Goal: Information Seeking & Learning: Learn about a topic

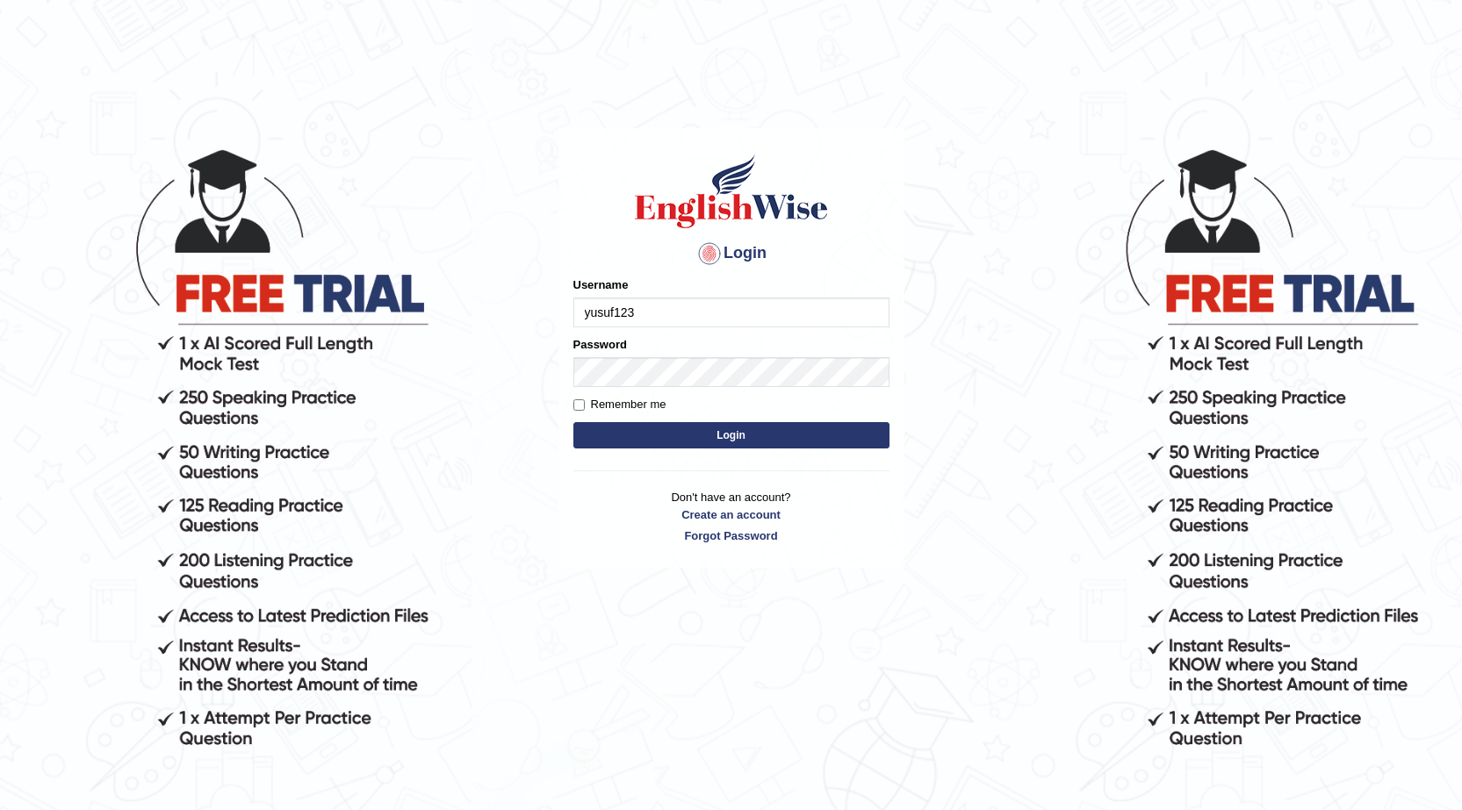
type input "yusuf123"
click at [712, 429] on button "Login" at bounding box center [731, 435] width 316 height 26
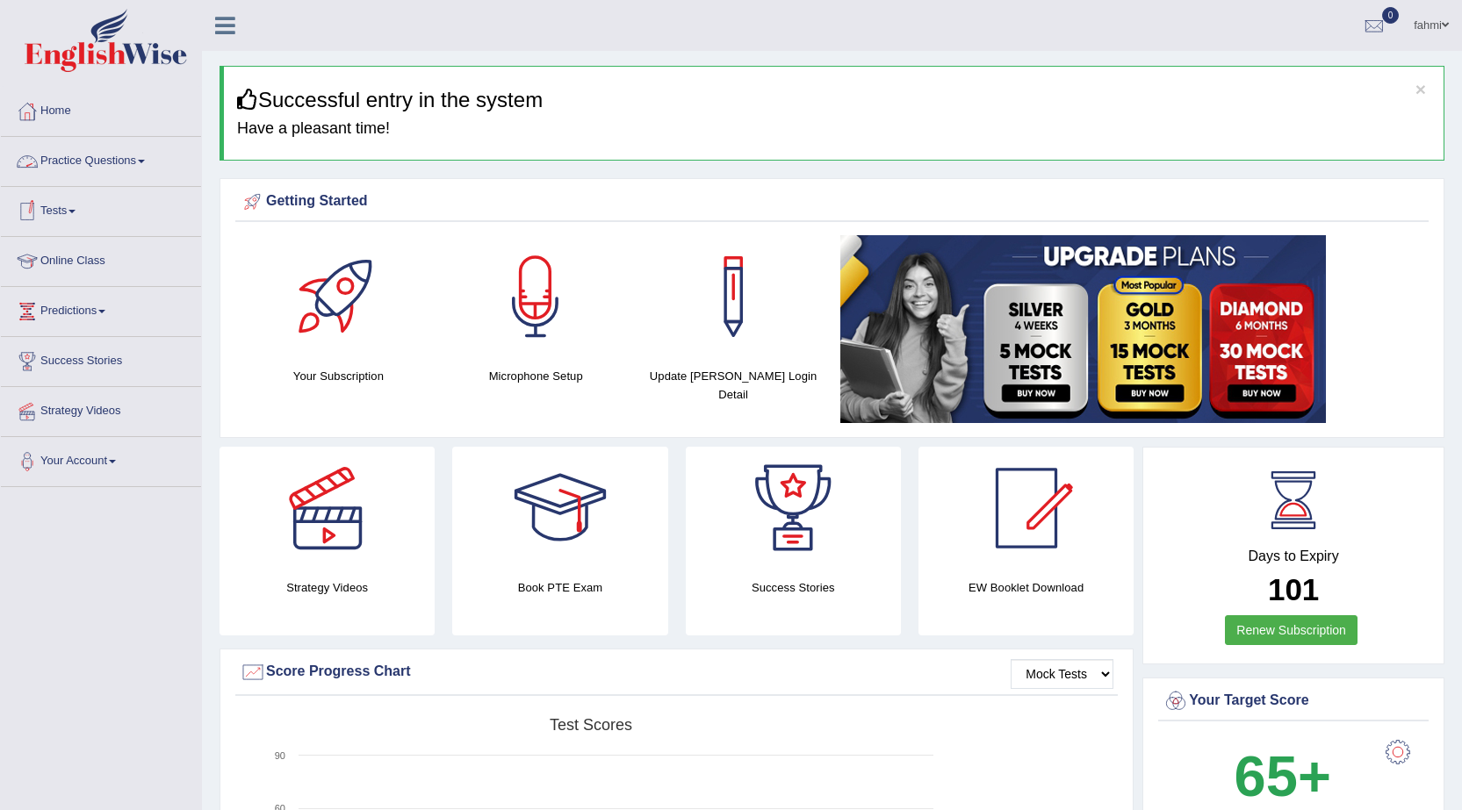
click at [124, 158] on link "Practice Questions" at bounding box center [101, 159] width 200 height 44
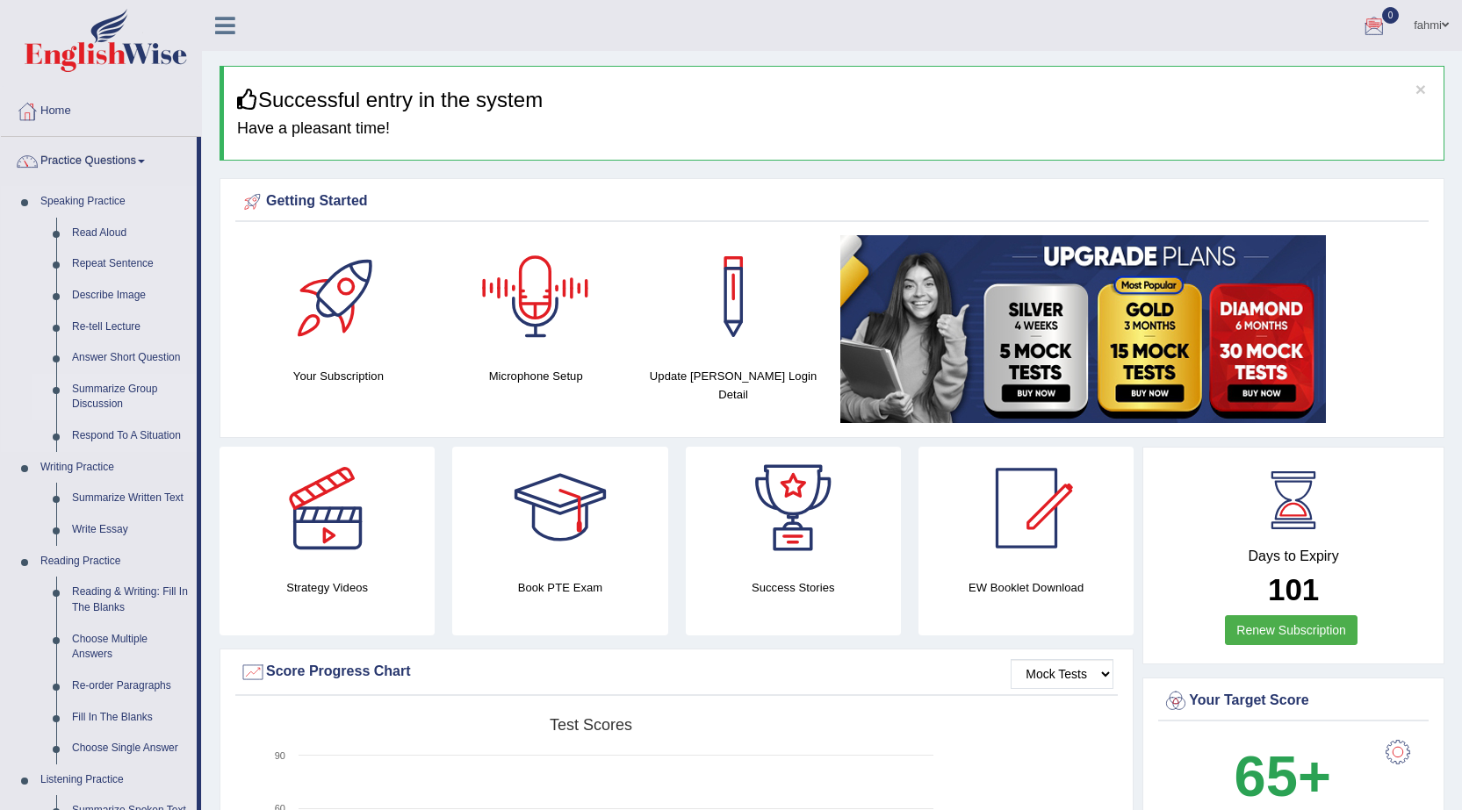
click at [100, 392] on link "Summarize Group Discussion" at bounding box center [130, 397] width 133 height 47
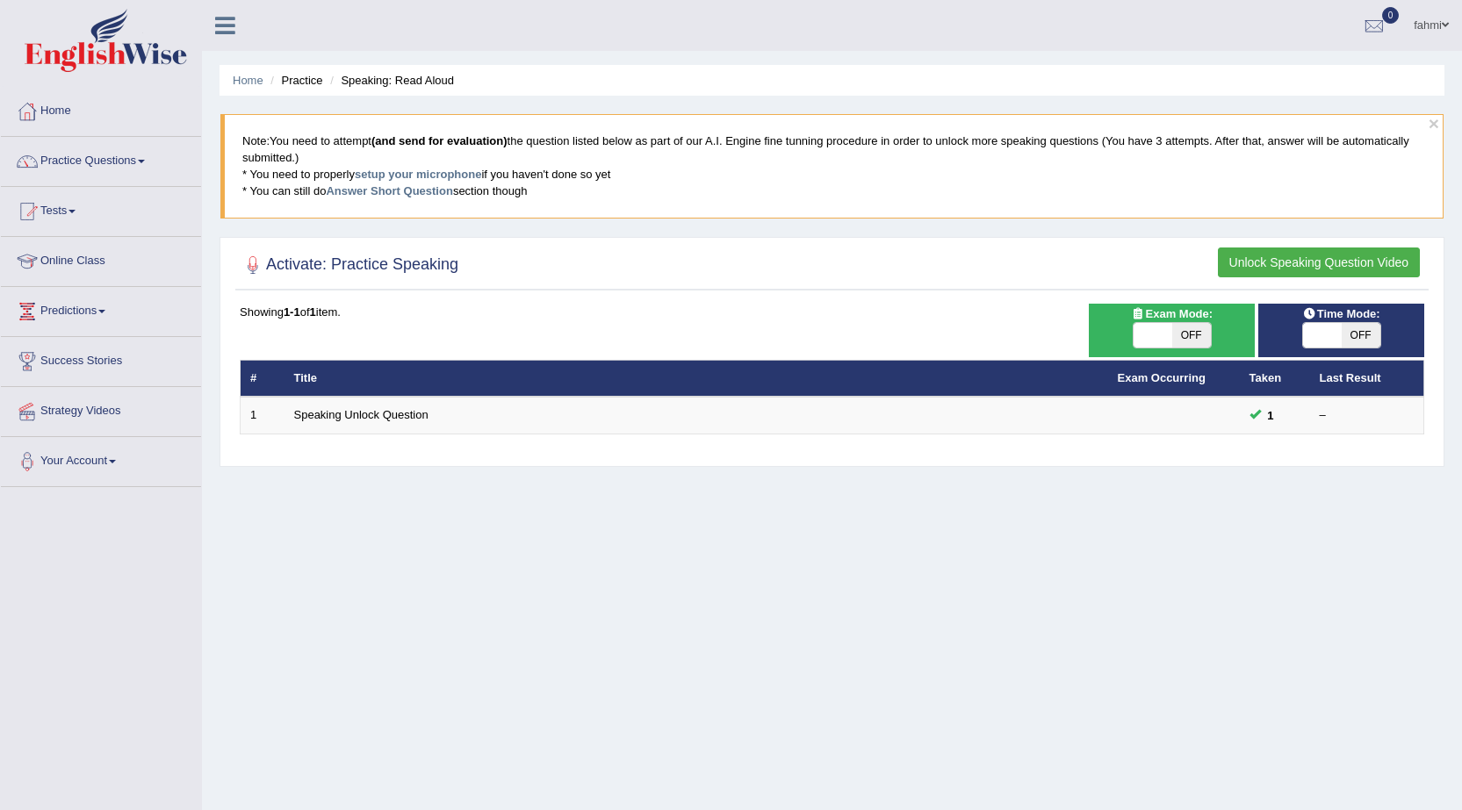
click at [1193, 340] on span "OFF" at bounding box center [1191, 335] width 39 height 25
checkbox input "true"
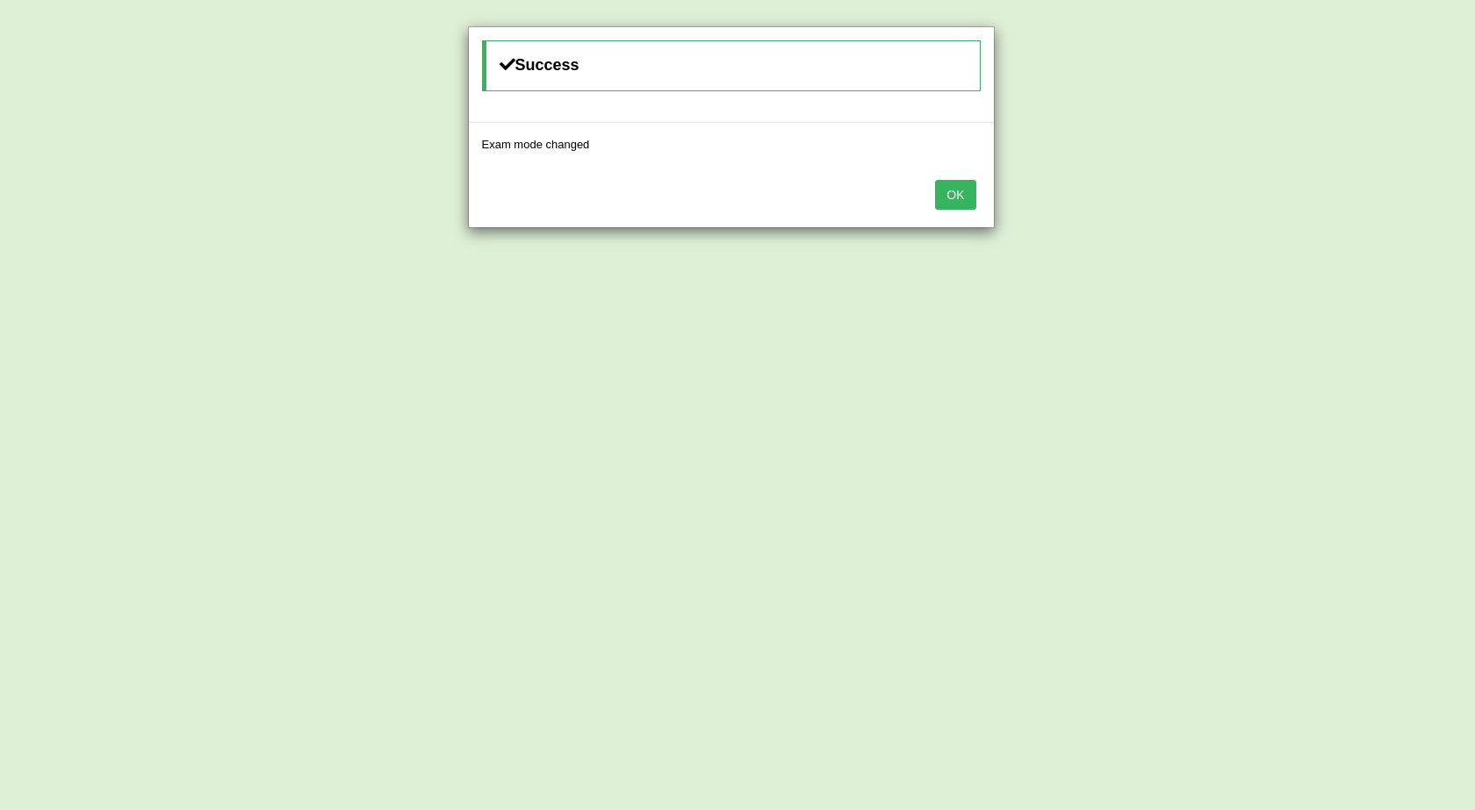
click at [960, 196] on button "OK" at bounding box center [955, 195] width 40 height 30
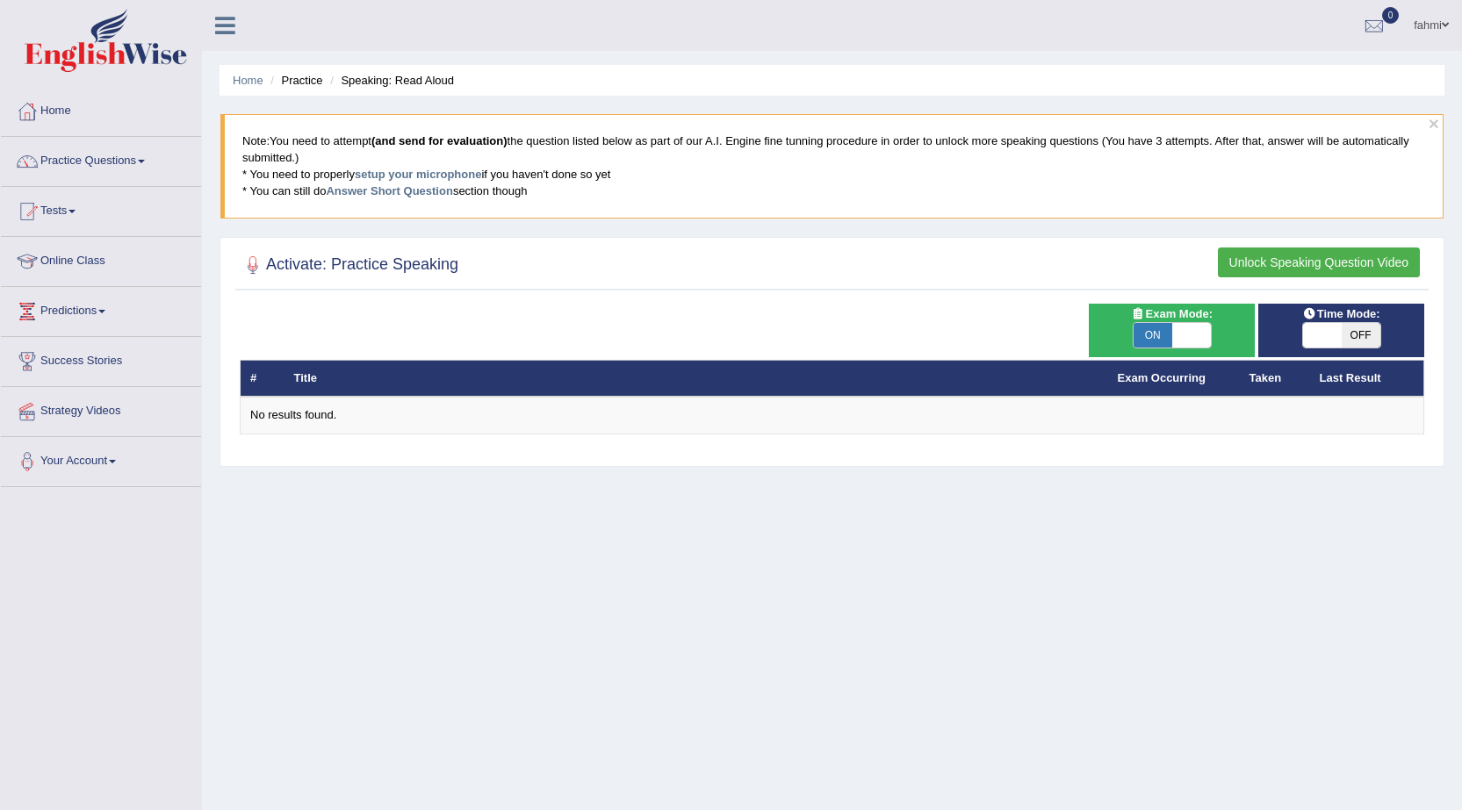
click at [1147, 338] on span "ON" at bounding box center [1152, 335] width 39 height 25
checkbox input "false"
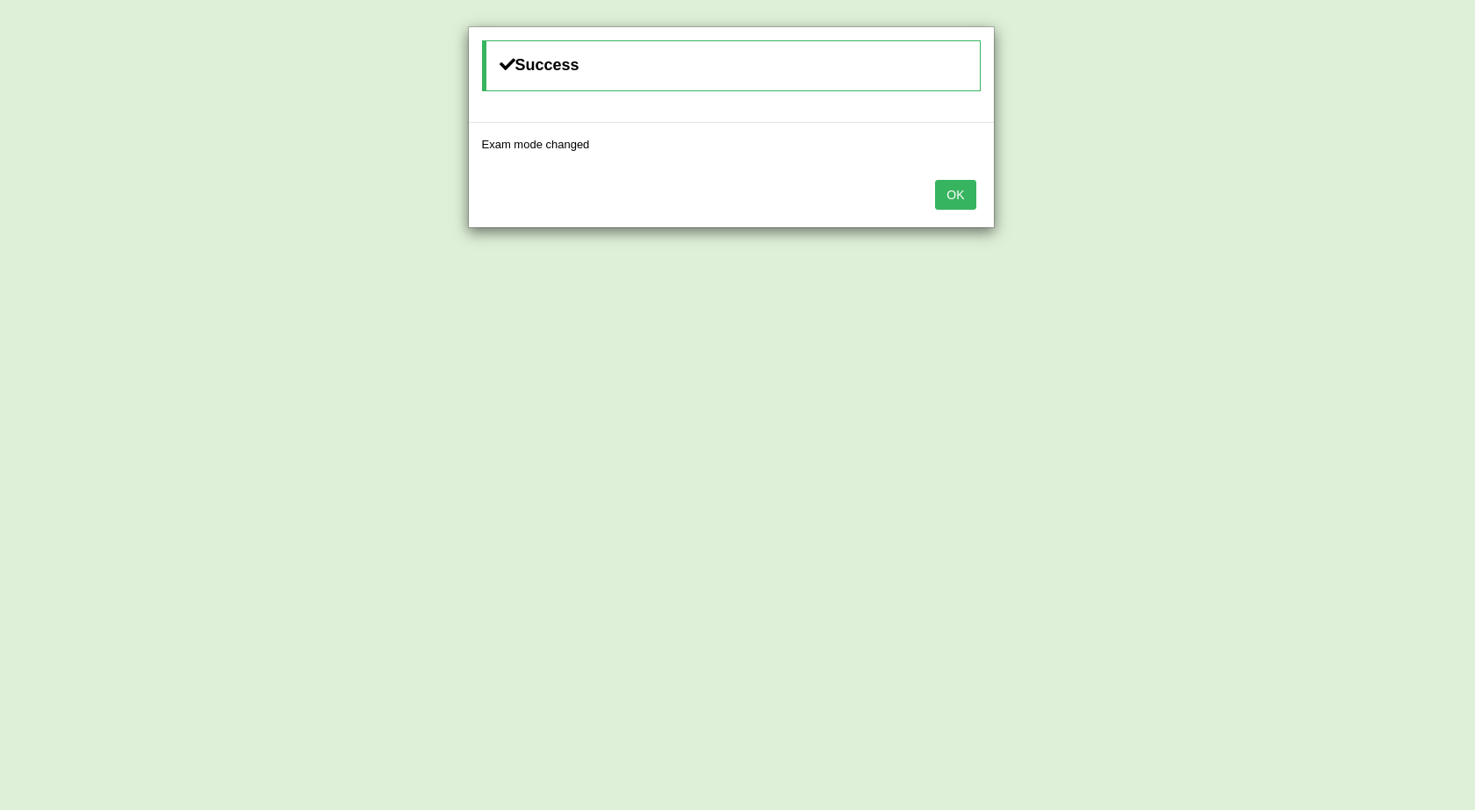
click at [962, 191] on button "OK" at bounding box center [955, 195] width 40 height 30
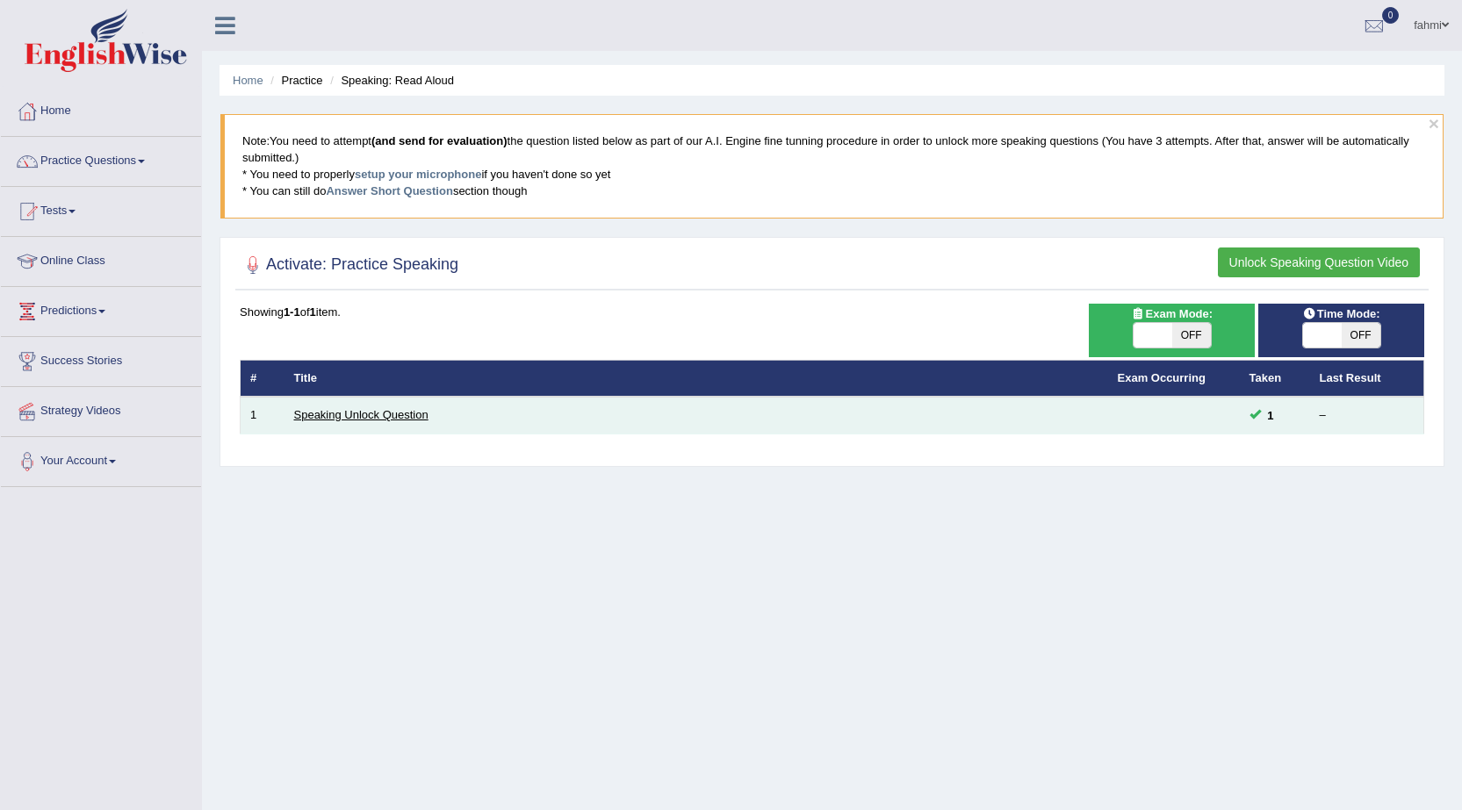
click at [394, 418] on link "Speaking Unlock Question" at bounding box center [361, 414] width 134 height 13
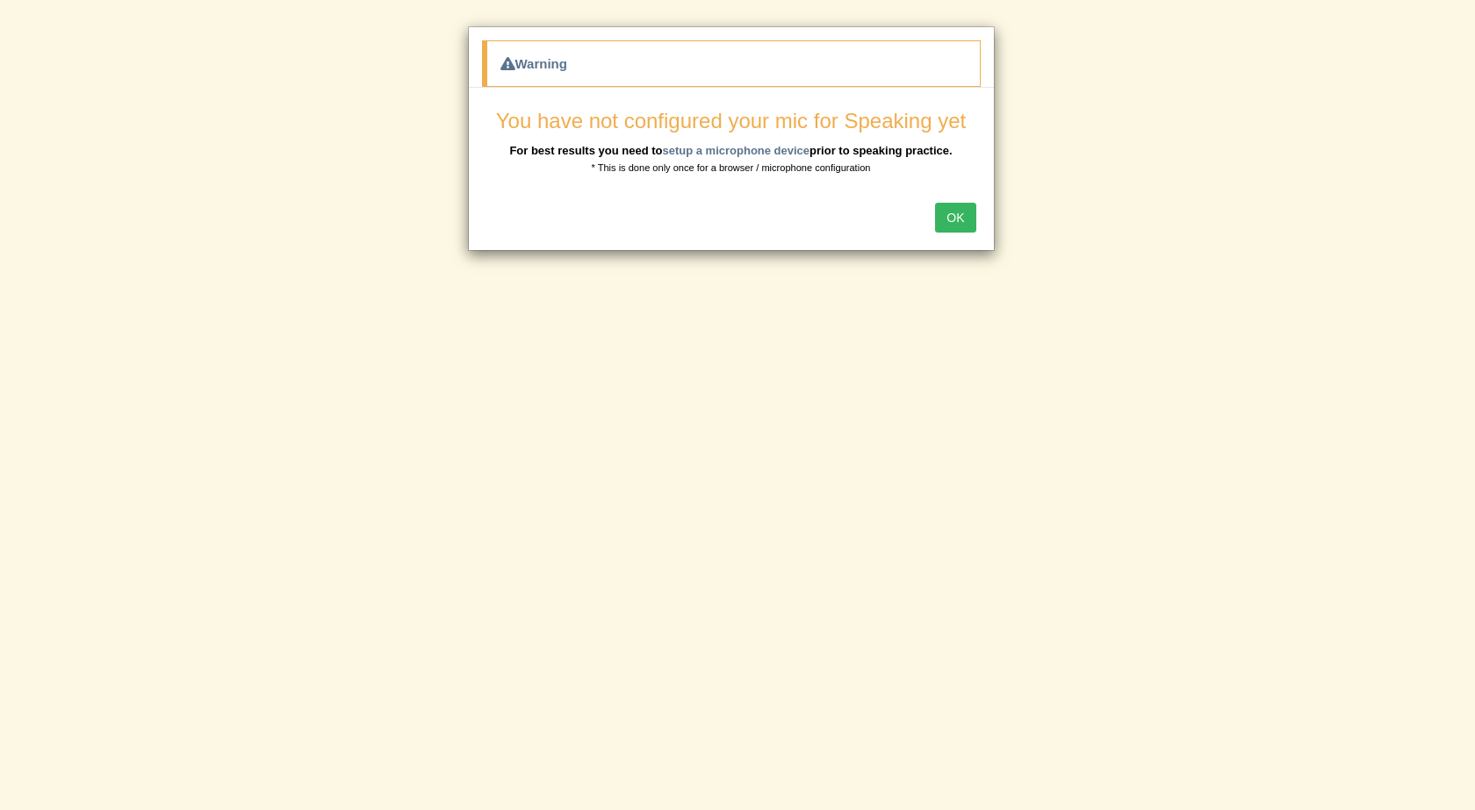
click at [967, 219] on button "OK" at bounding box center [955, 218] width 40 height 30
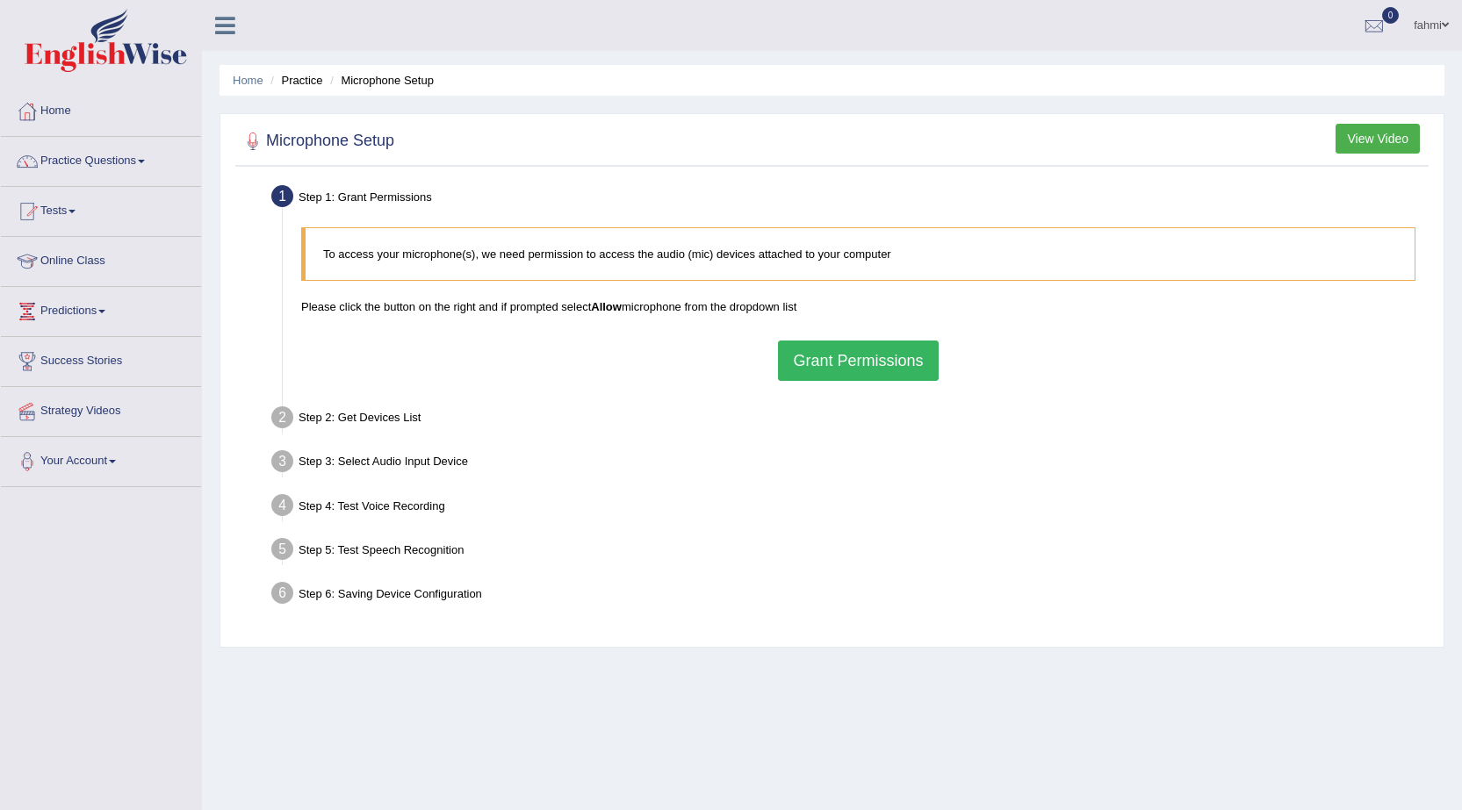
click at [870, 352] on button "Grant Permissions" at bounding box center [858, 361] width 160 height 40
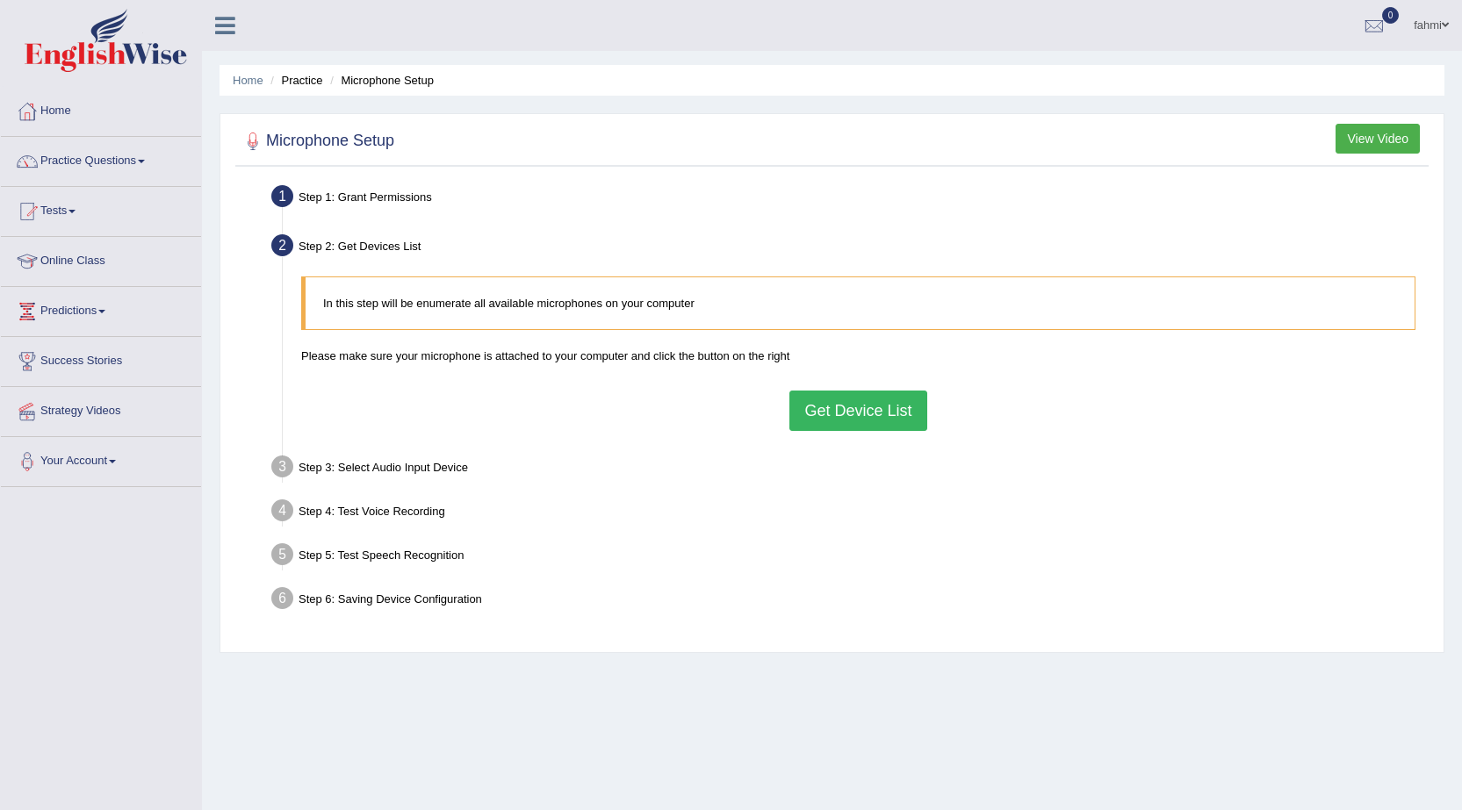
click at [848, 413] on button "Get Device List" at bounding box center [857, 411] width 137 height 40
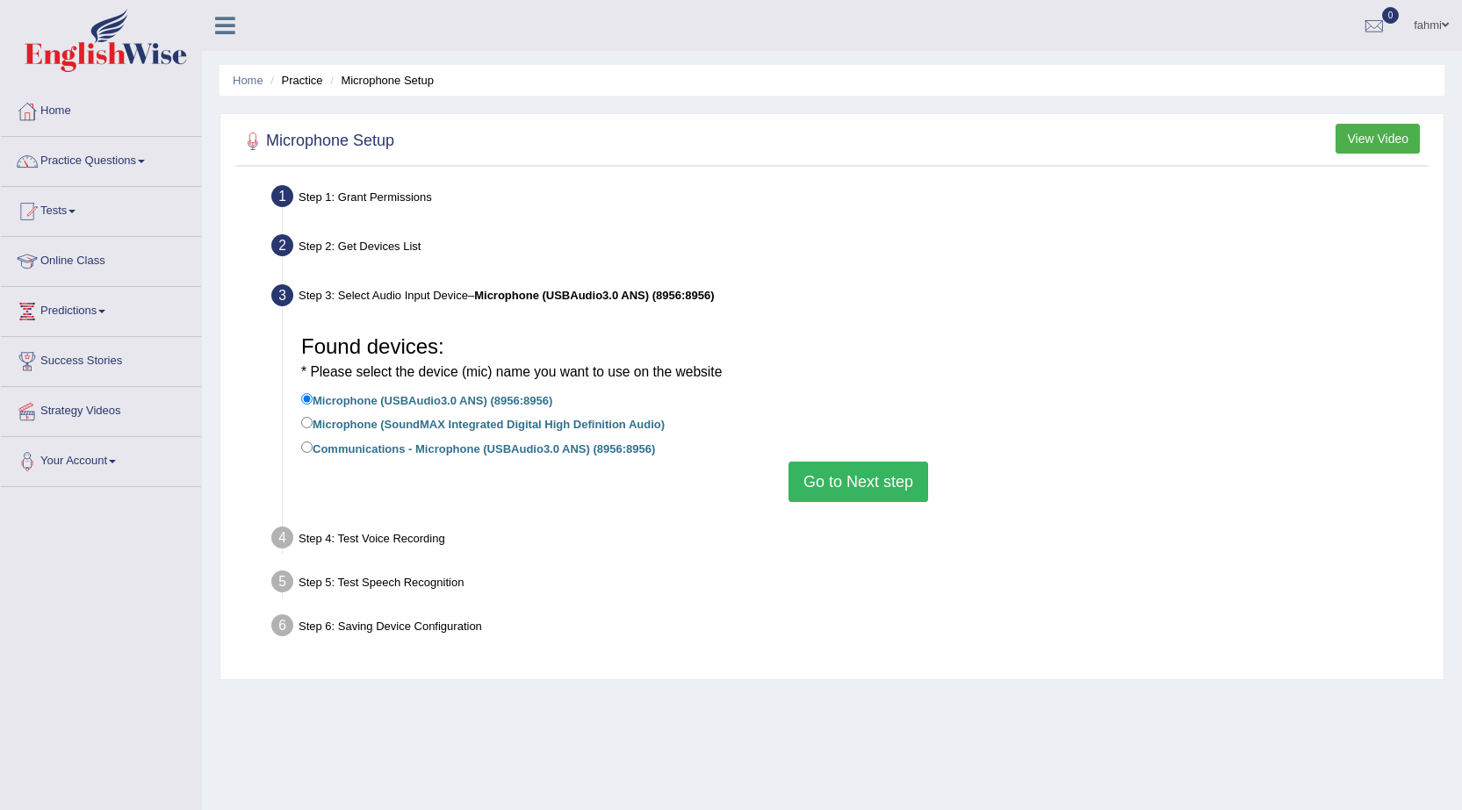
click at [846, 485] on button "Go to Next step" at bounding box center [858, 482] width 140 height 40
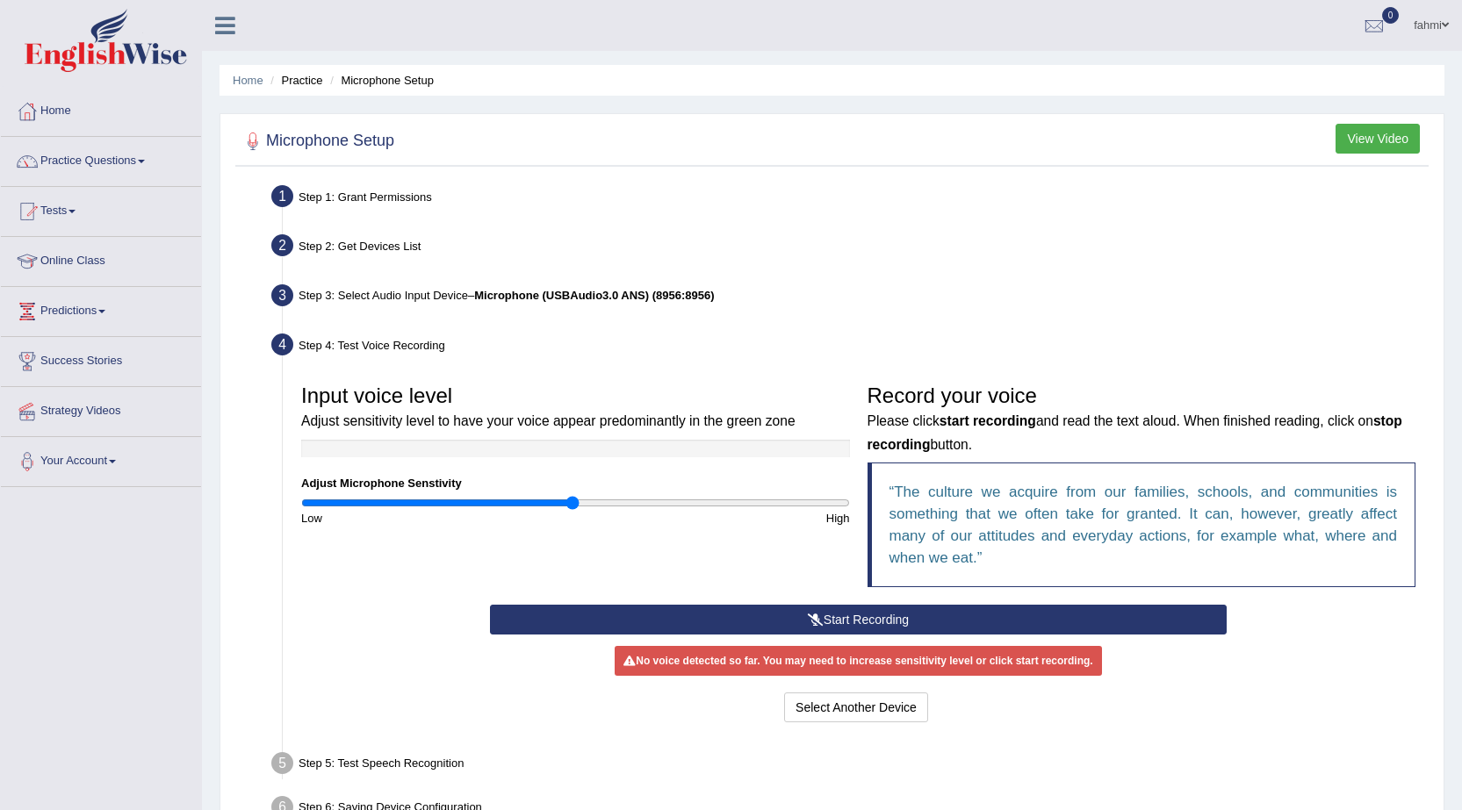
click at [1080, 602] on div "Record your voice Please click start recording and read the text aloud. When fi…" at bounding box center [1142, 490] width 566 height 229
click at [1069, 622] on button "Start Recording" at bounding box center [858, 620] width 737 height 30
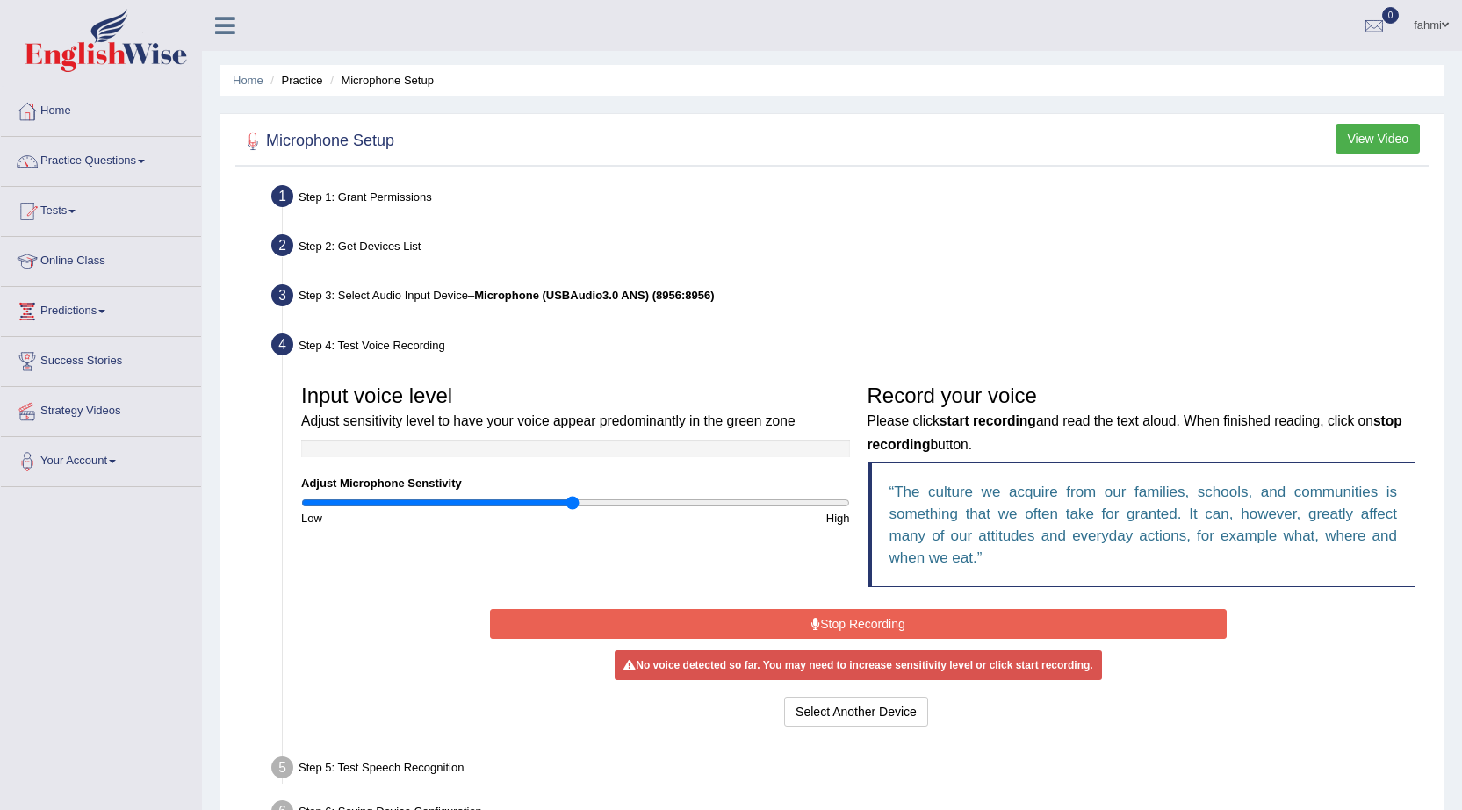
click at [931, 618] on button "Stop Recording" at bounding box center [858, 624] width 737 height 30
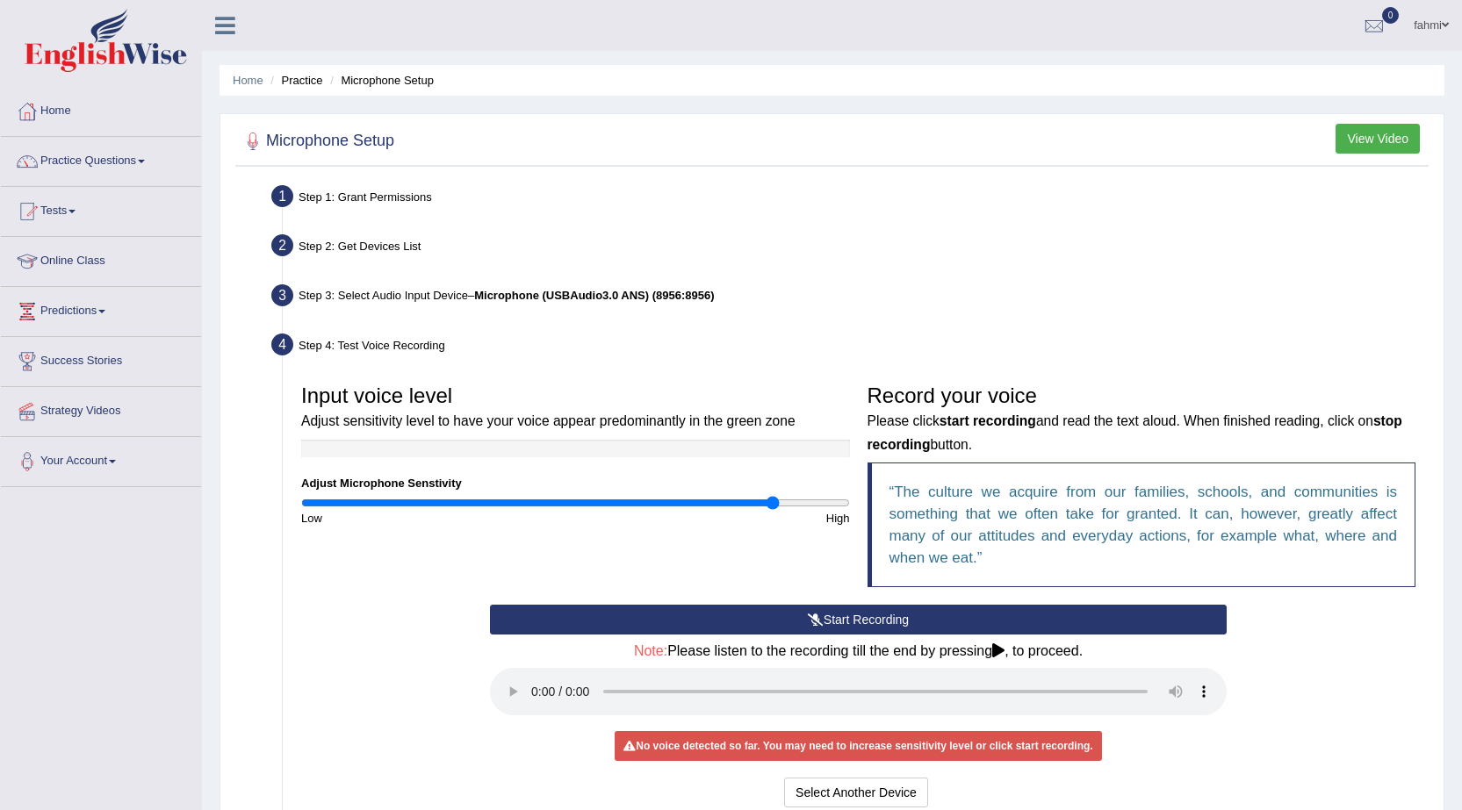
click at [774, 499] on input "range" at bounding box center [575, 503] width 549 height 14
click at [727, 618] on button "Start Recording" at bounding box center [858, 620] width 737 height 30
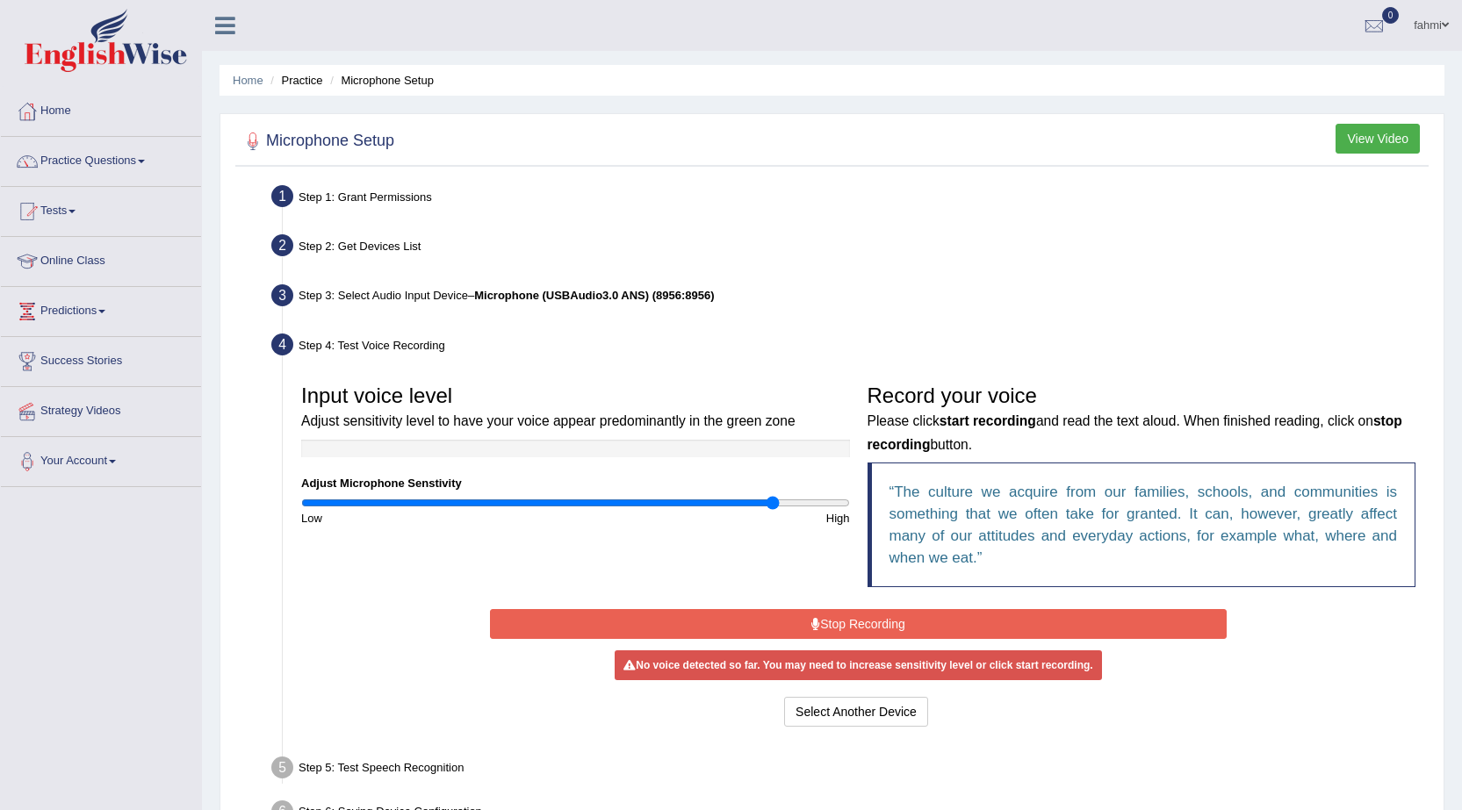
click at [787, 623] on button "Stop Recording" at bounding box center [858, 624] width 737 height 30
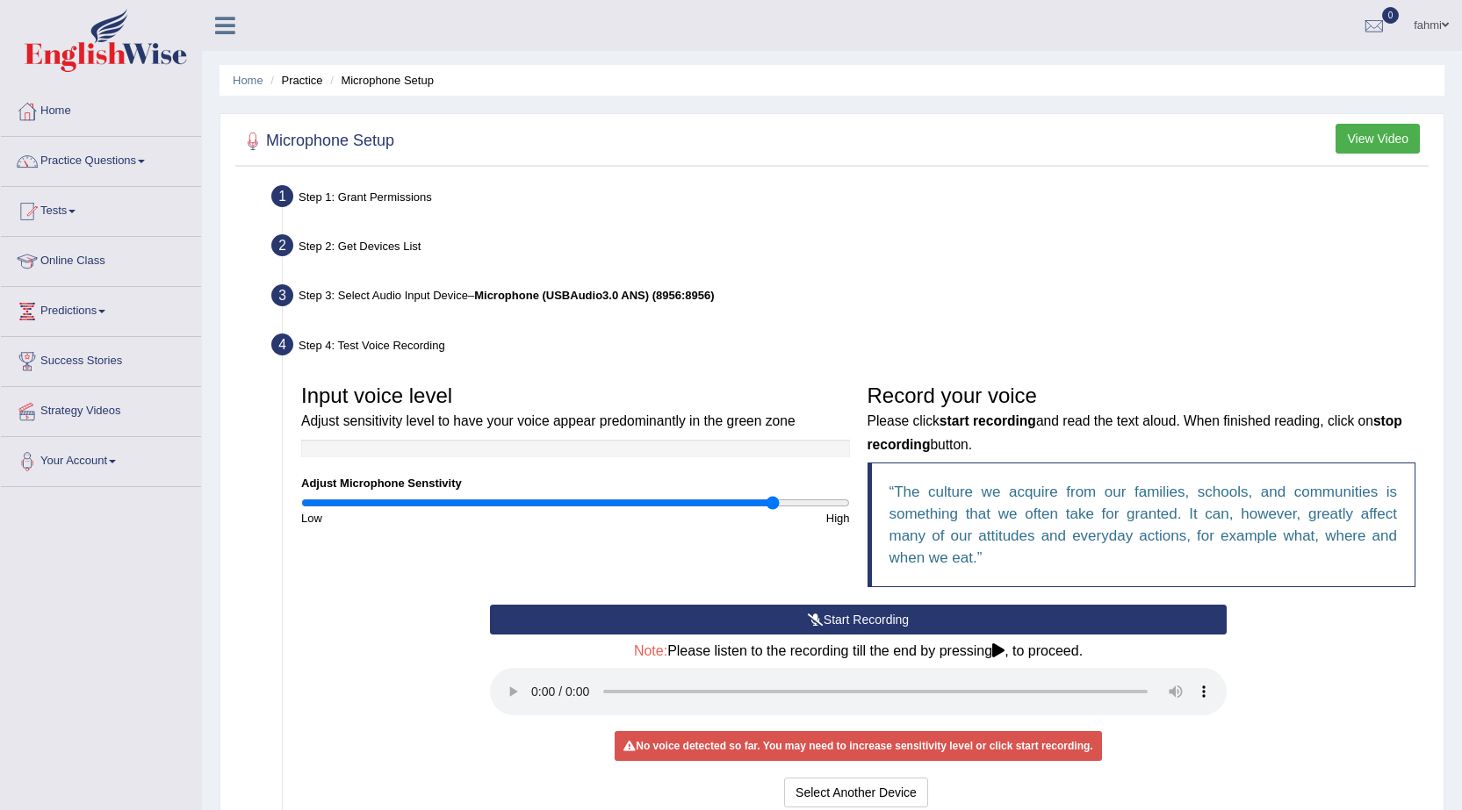
click at [968, 619] on button "Start Recording" at bounding box center [858, 620] width 737 height 30
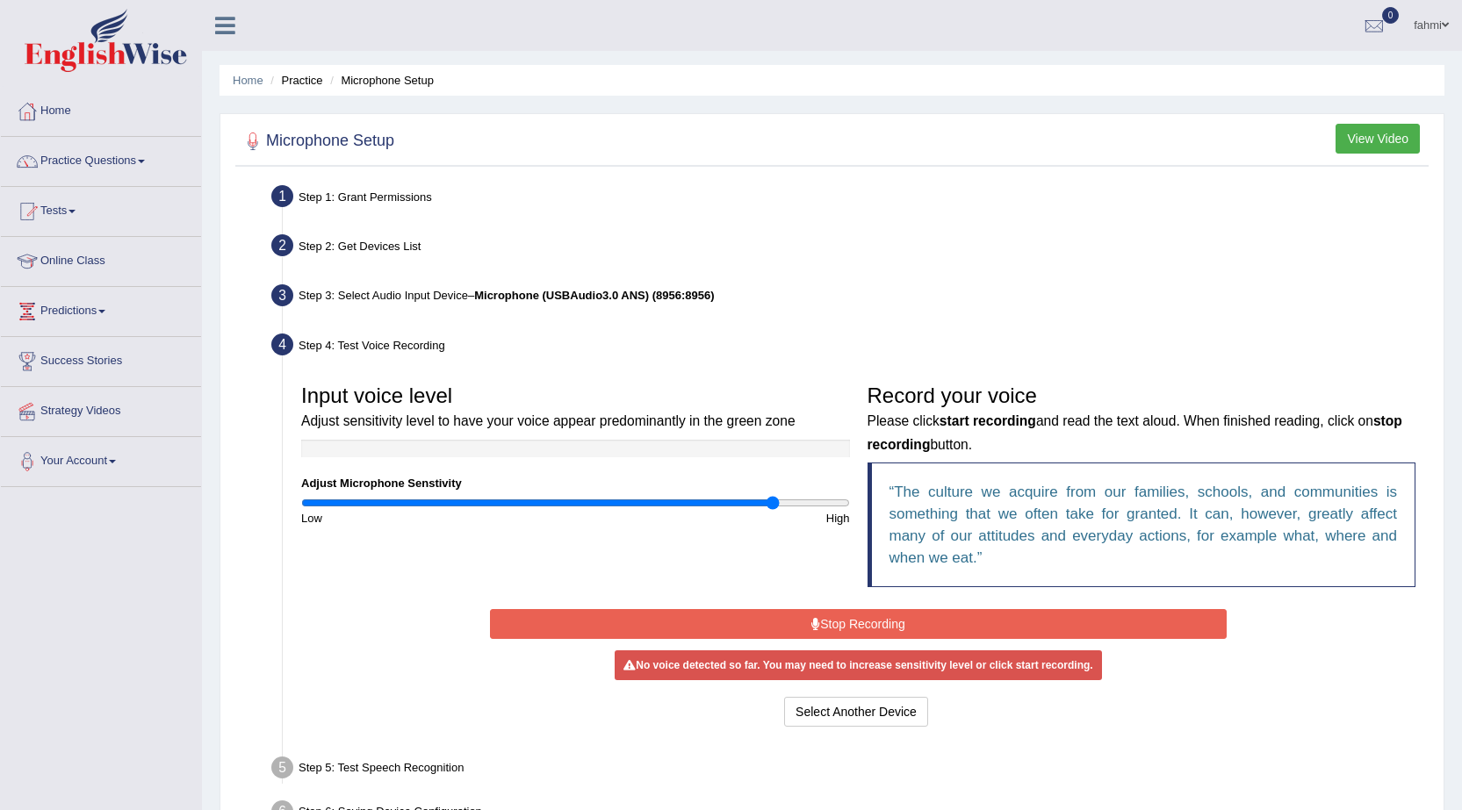
click at [875, 626] on button "Stop Recording" at bounding box center [858, 624] width 737 height 30
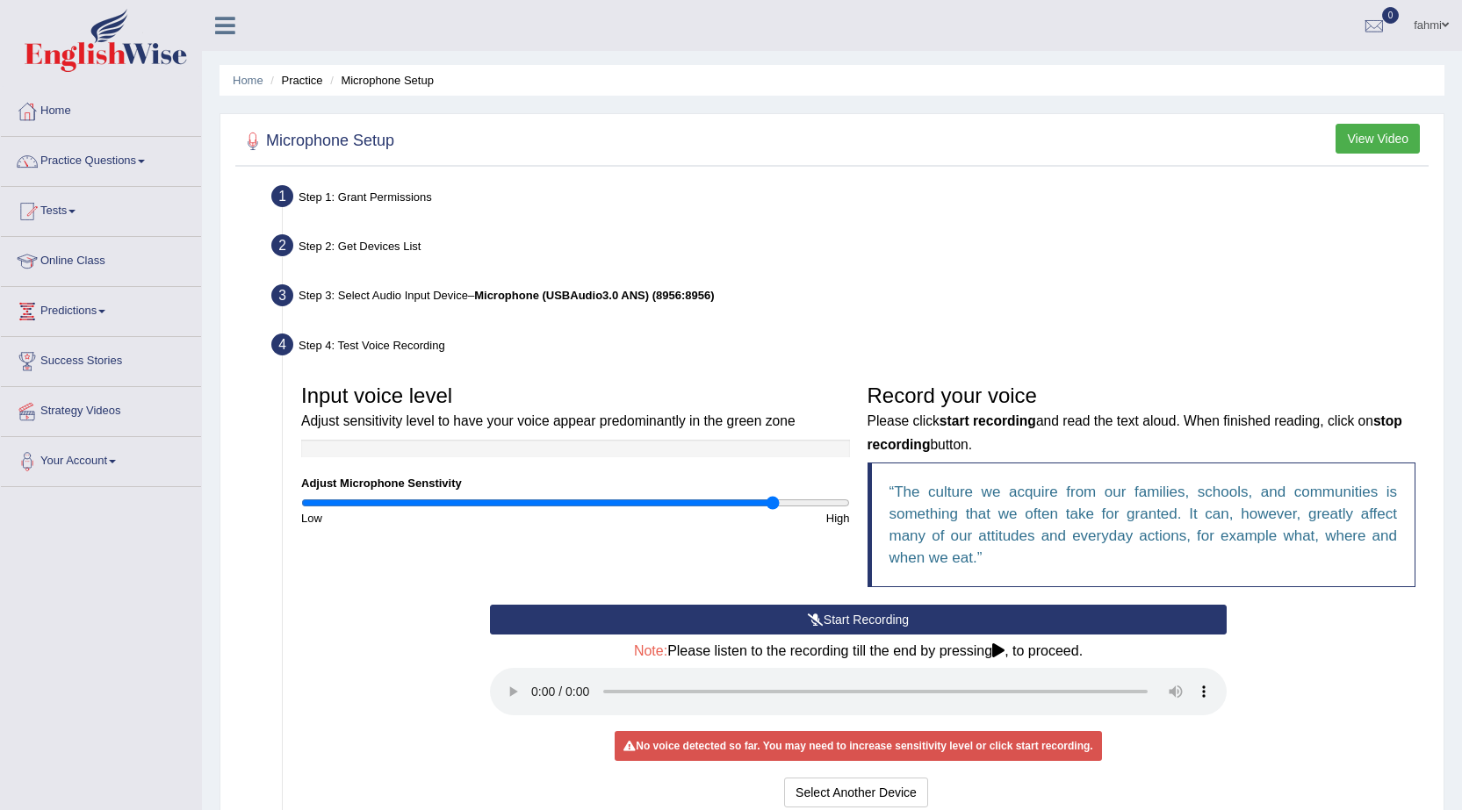
click at [746, 743] on div "No voice detected so far. You may need to increase sensitivity level or click s…" at bounding box center [857, 746] width 486 height 30
click at [646, 510] on div "High" at bounding box center [716, 518] width 283 height 17
type input "1.34"
click at [662, 501] on input "range" at bounding box center [575, 503] width 549 height 14
click at [801, 620] on button "Start Recording" at bounding box center [858, 620] width 737 height 30
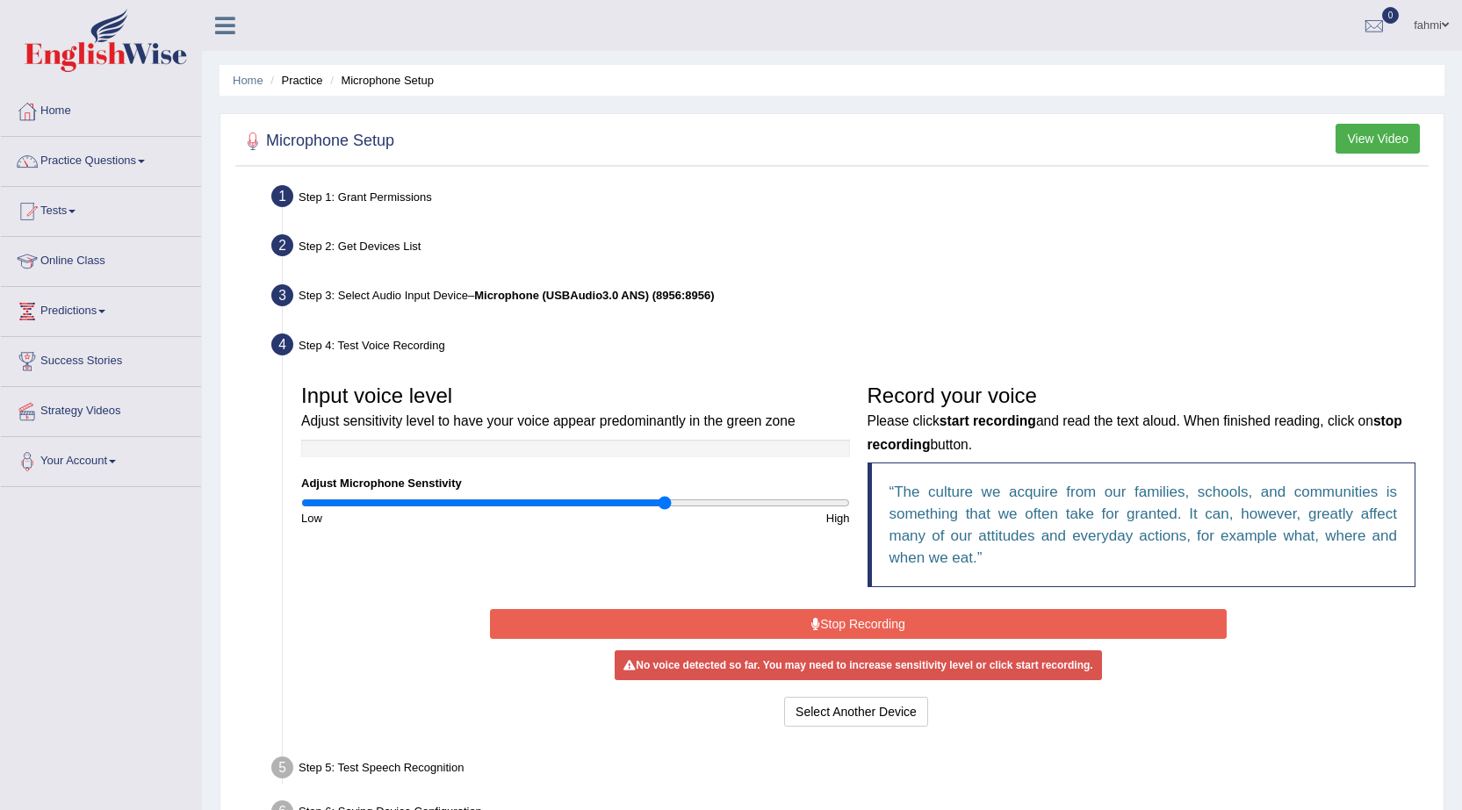
click at [815, 665] on div "No voice detected so far. You may need to increase sensitivity level or click s…" at bounding box center [857, 665] width 486 height 30
click at [828, 711] on button "Select Another Device" at bounding box center [856, 712] width 144 height 30
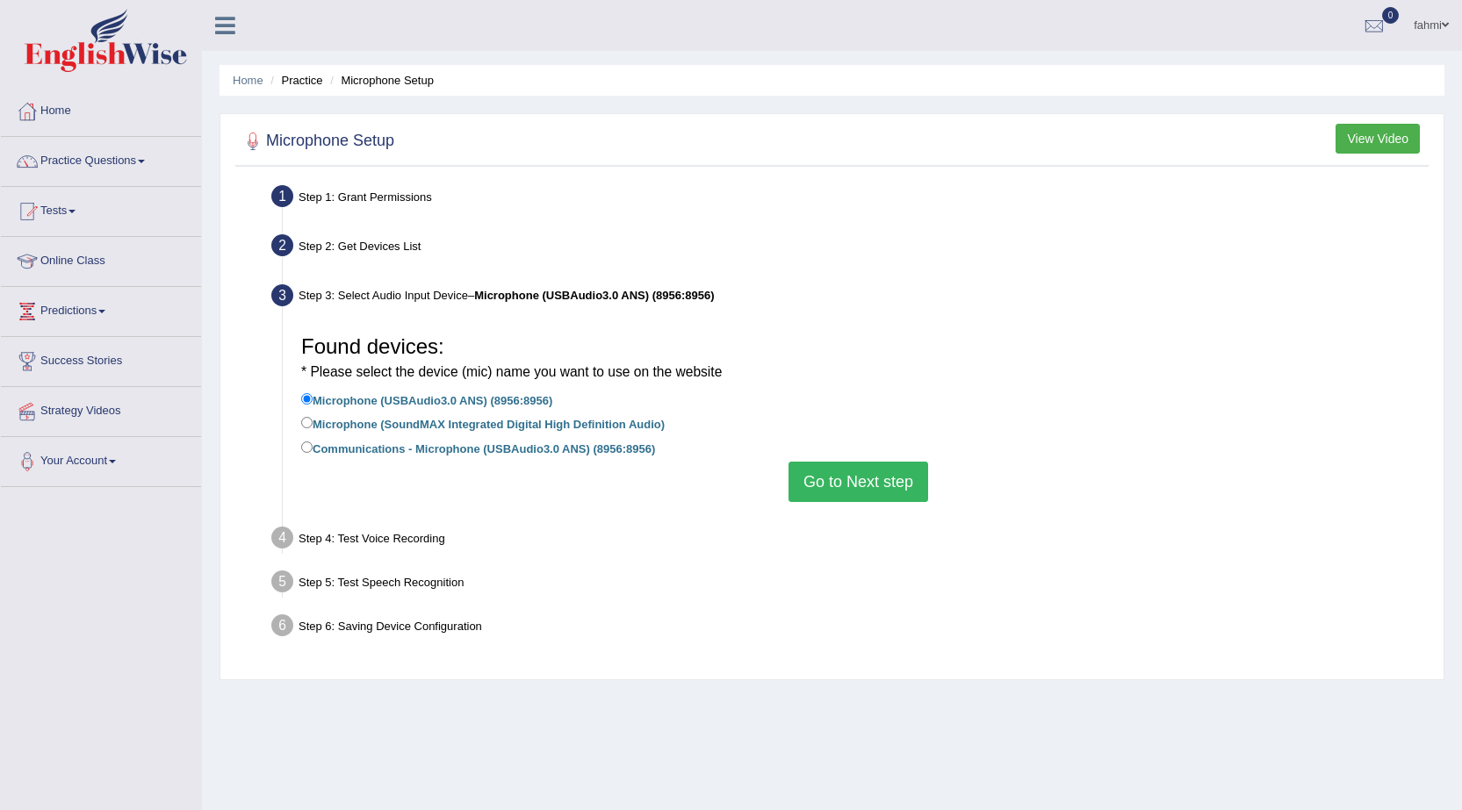
click at [883, 481] on button "Go to Next step" at bounding box center [858, 482] width 140 height 40
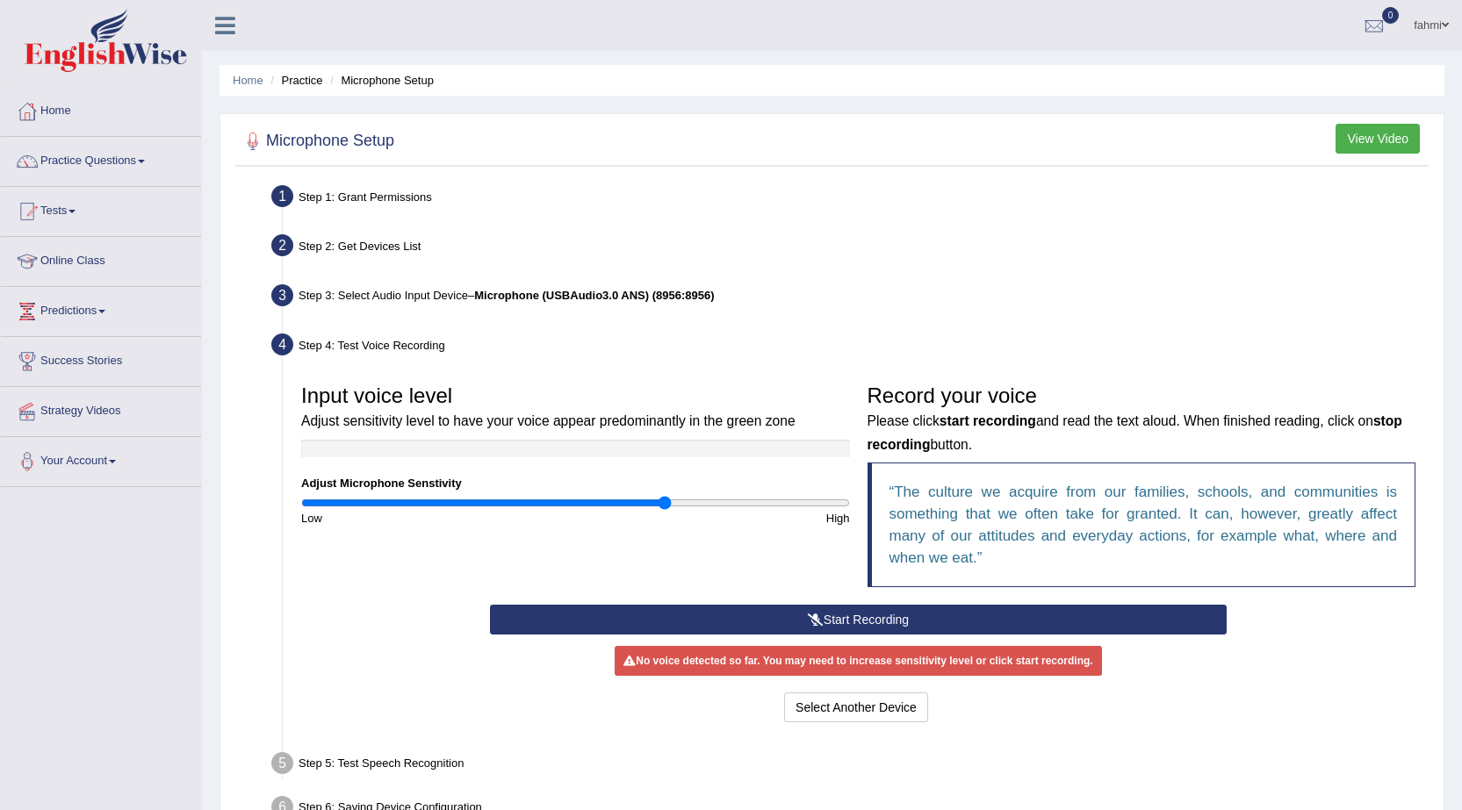
click at [910, 619] on button "Start Recording" at bounding box center [858, 620] width 737 height 30
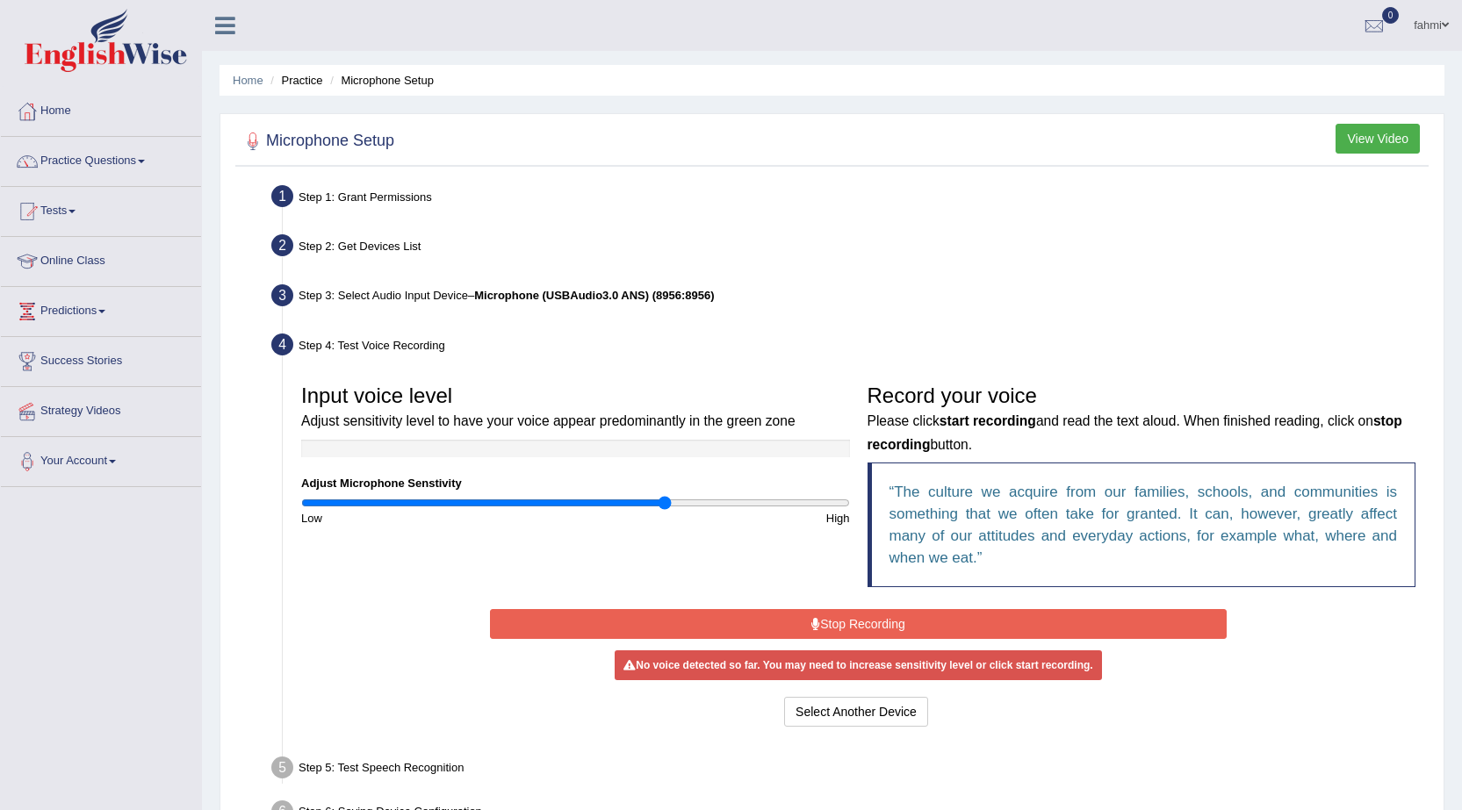
click at [865, 625] on button "Stop Recording" at bounding box center [858, 624] width 737 height 30
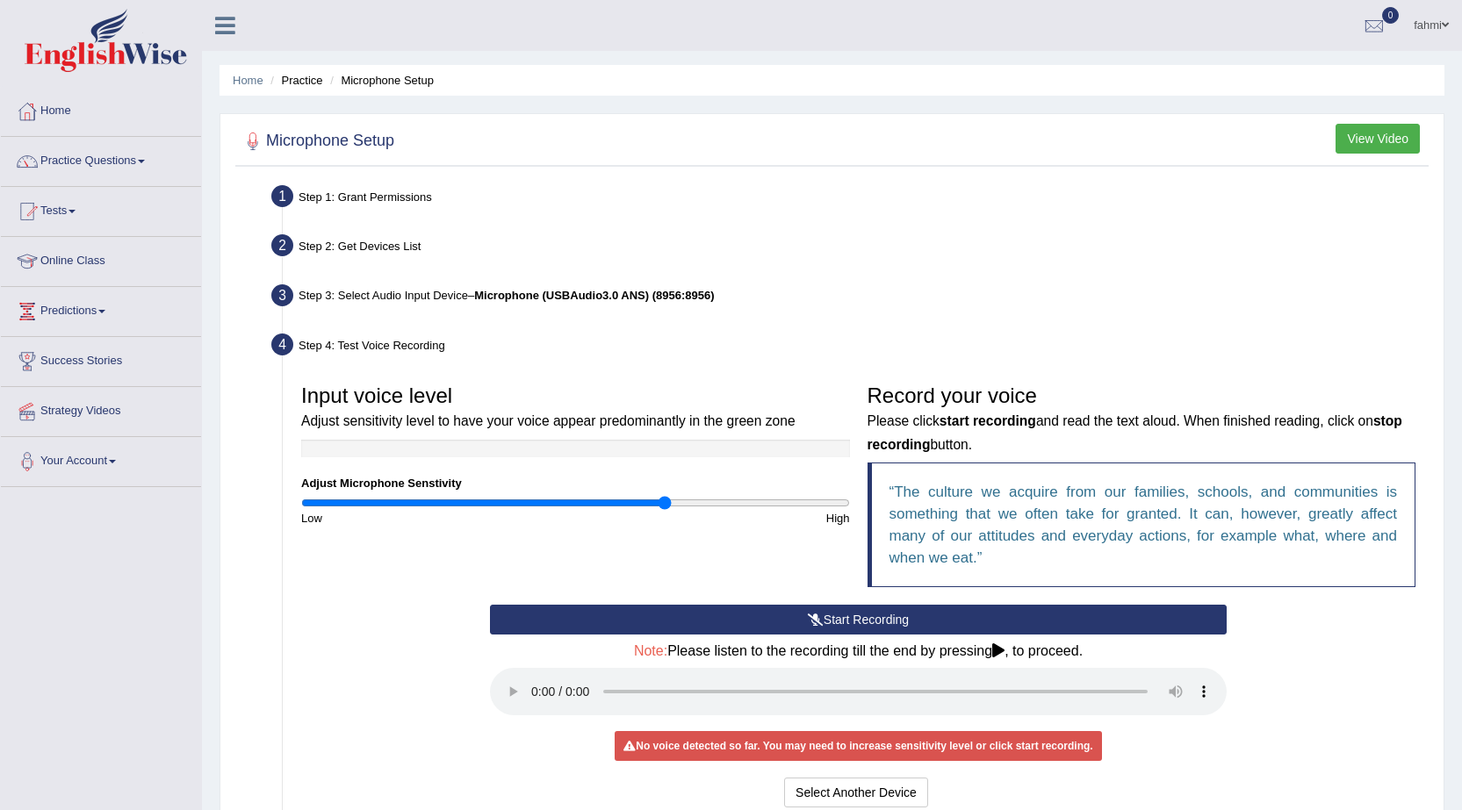
click at [1134, 736] on div "Start Recording Stop Recording Note: Please listen to the recording till the en…" at bounding box center [858, 708] width 754 height 207
click at [952, 744] on div "No voice detected so far. You may need to increase sensitivity level or click s…" at bounding box center [857, 746] width 486 height 30
click at [826, 793] on button "Select Another Device" at bounding box center [856, 793] width 144 height 30
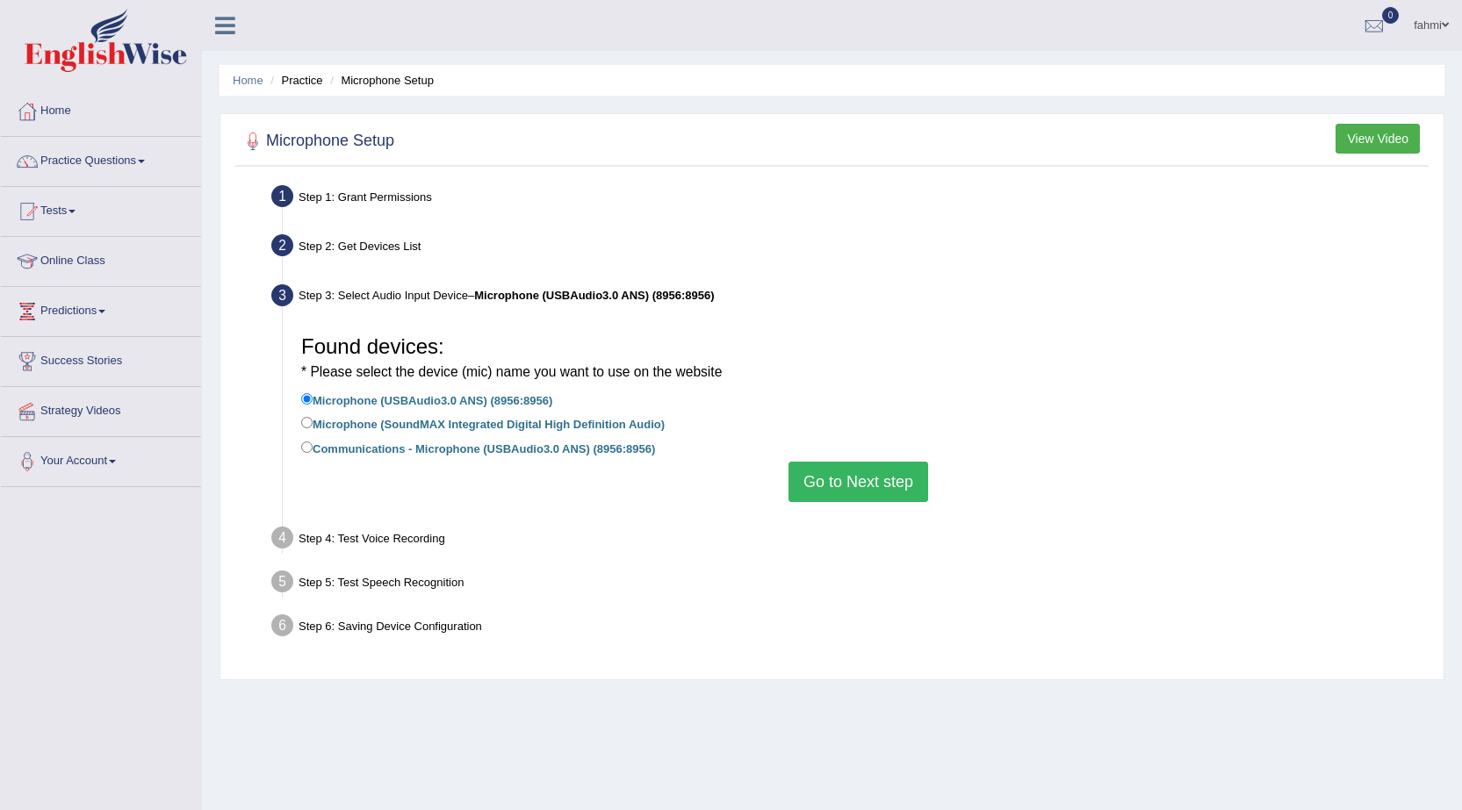
click at [859, 485] on button "Go to Next step" at bounding box center [858, 482] width 140 height 40
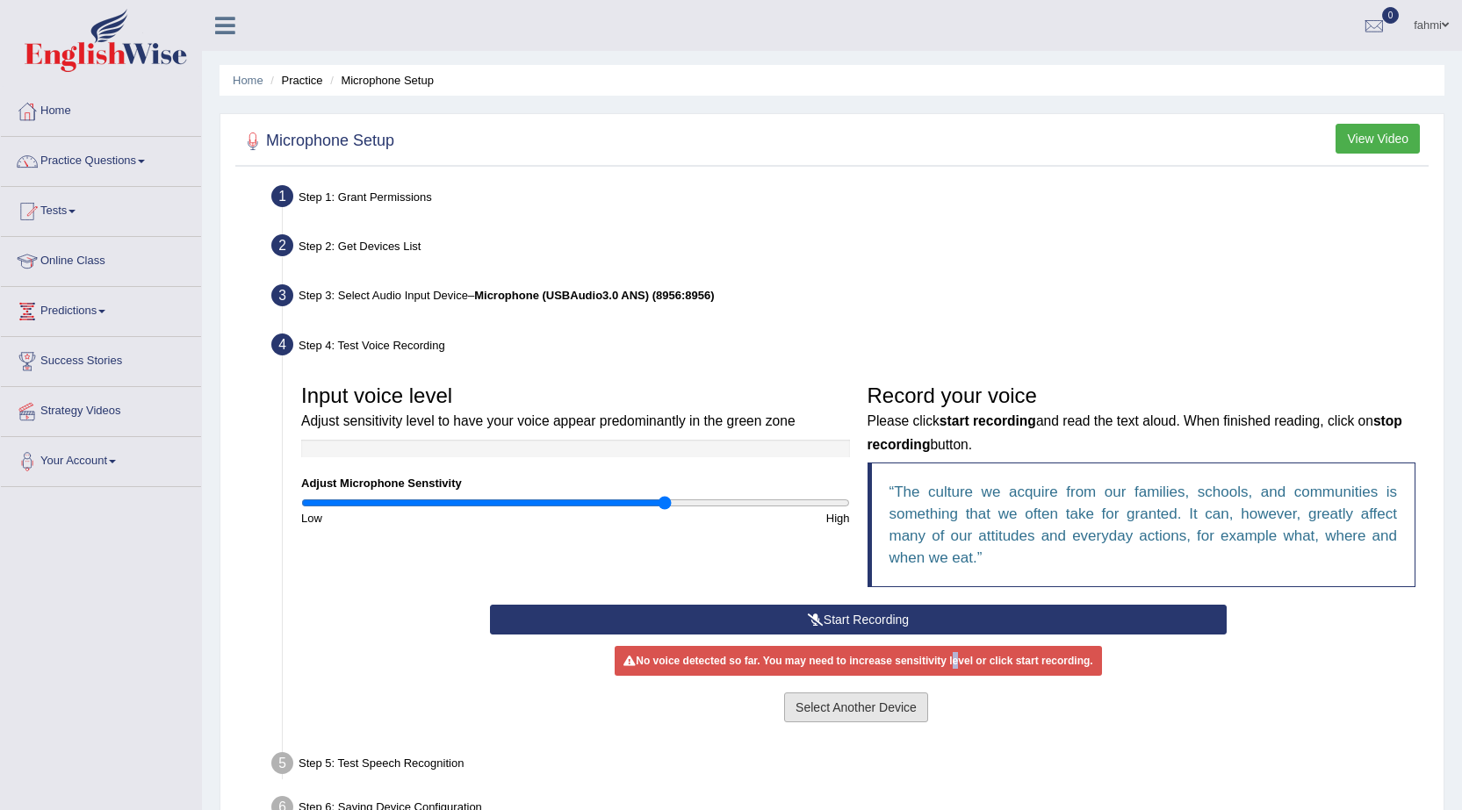
click at [861, 708] on button "Select Another Device" at bounding box center [856, 708] width 144 height 30
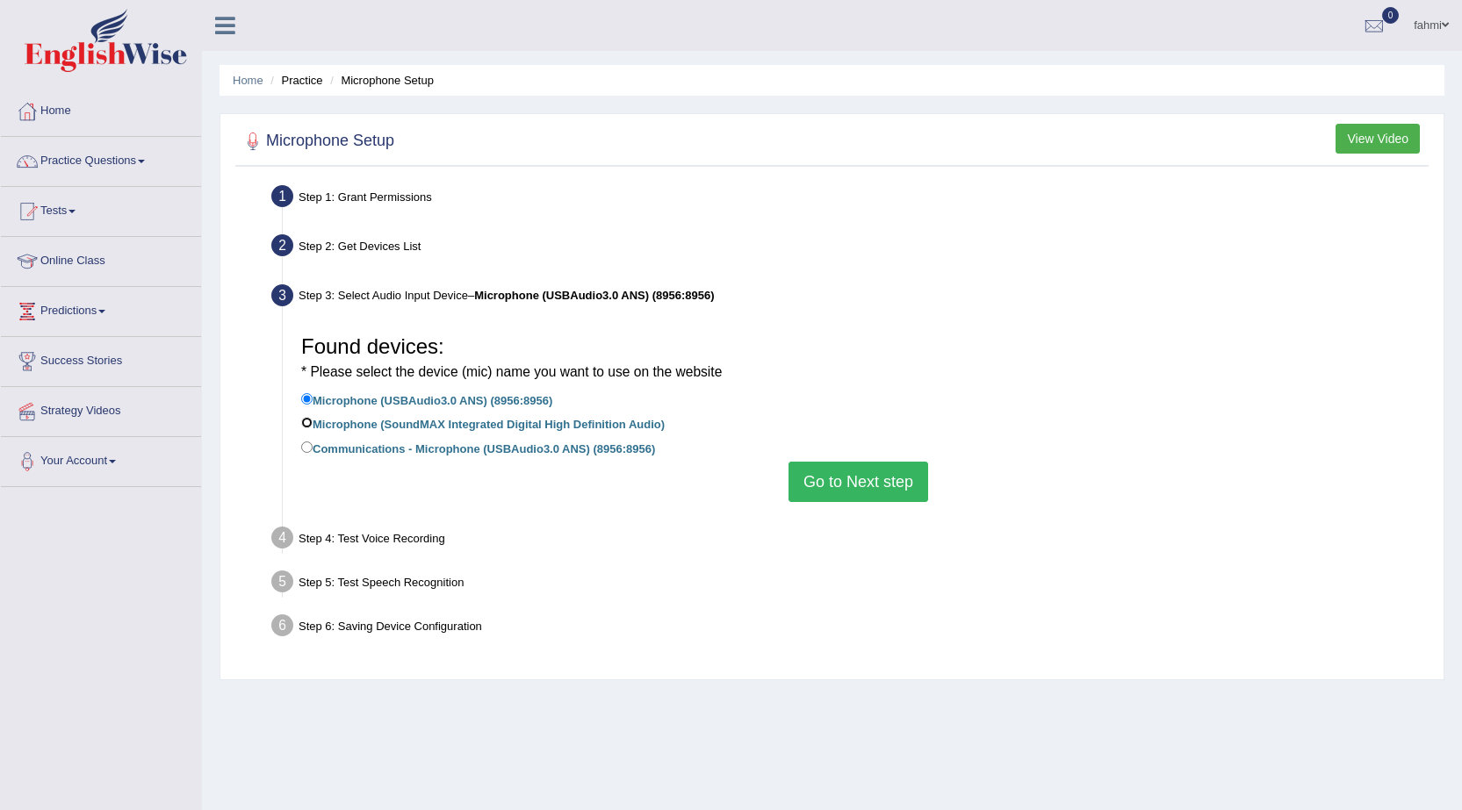
click at [305, 424] on input "Microphone (SoundMAX Integrated Digital High Definition Audio)" at bounding box center [306, 422] width 11 height 11
radio input "true"
click at [818, 481] on button "Go to Next step" at bounding box center [858, 482] width 140 height 40
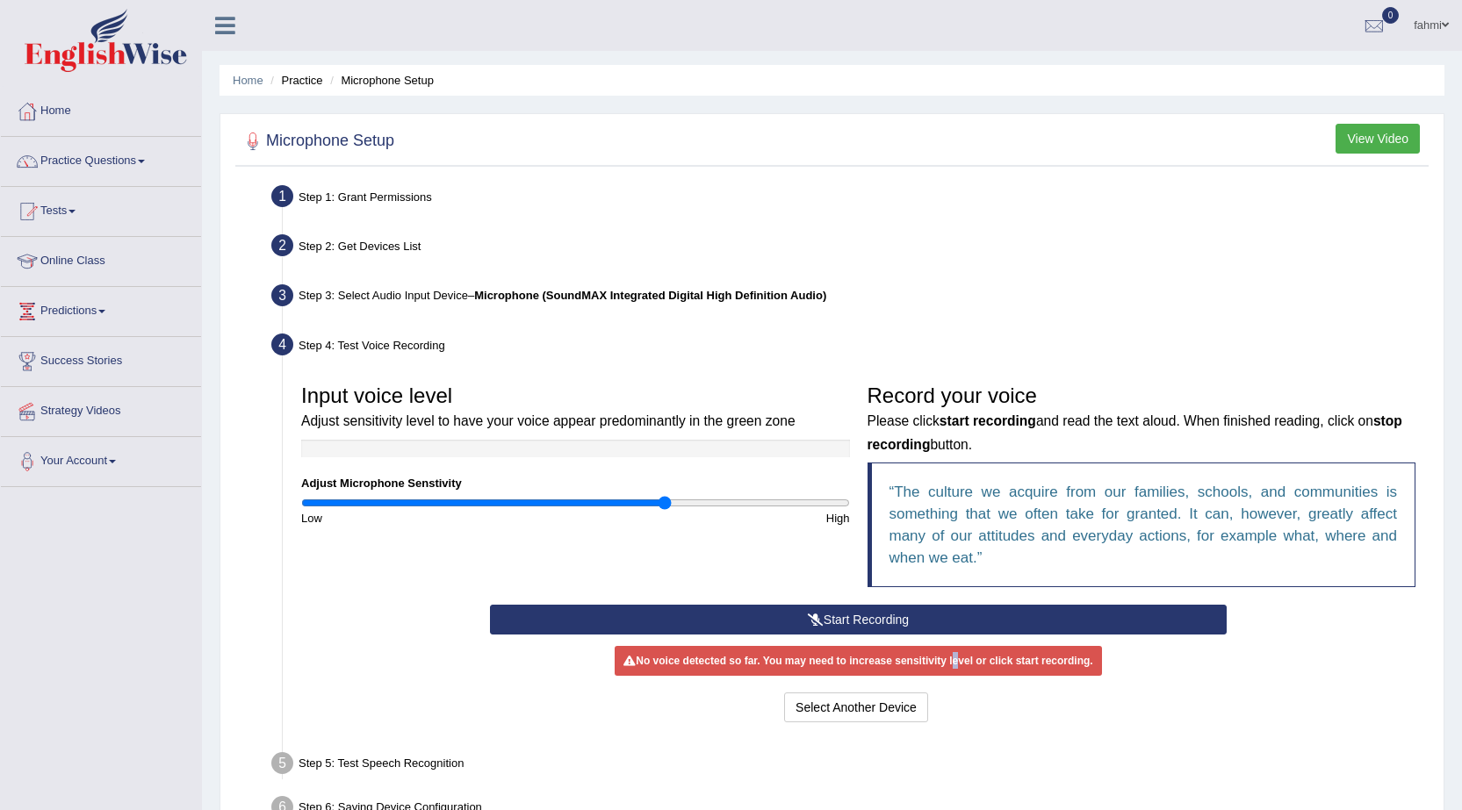
click at [951, 619] on button "Start Recording" at bounding box center [858, 620] width 737 height 30
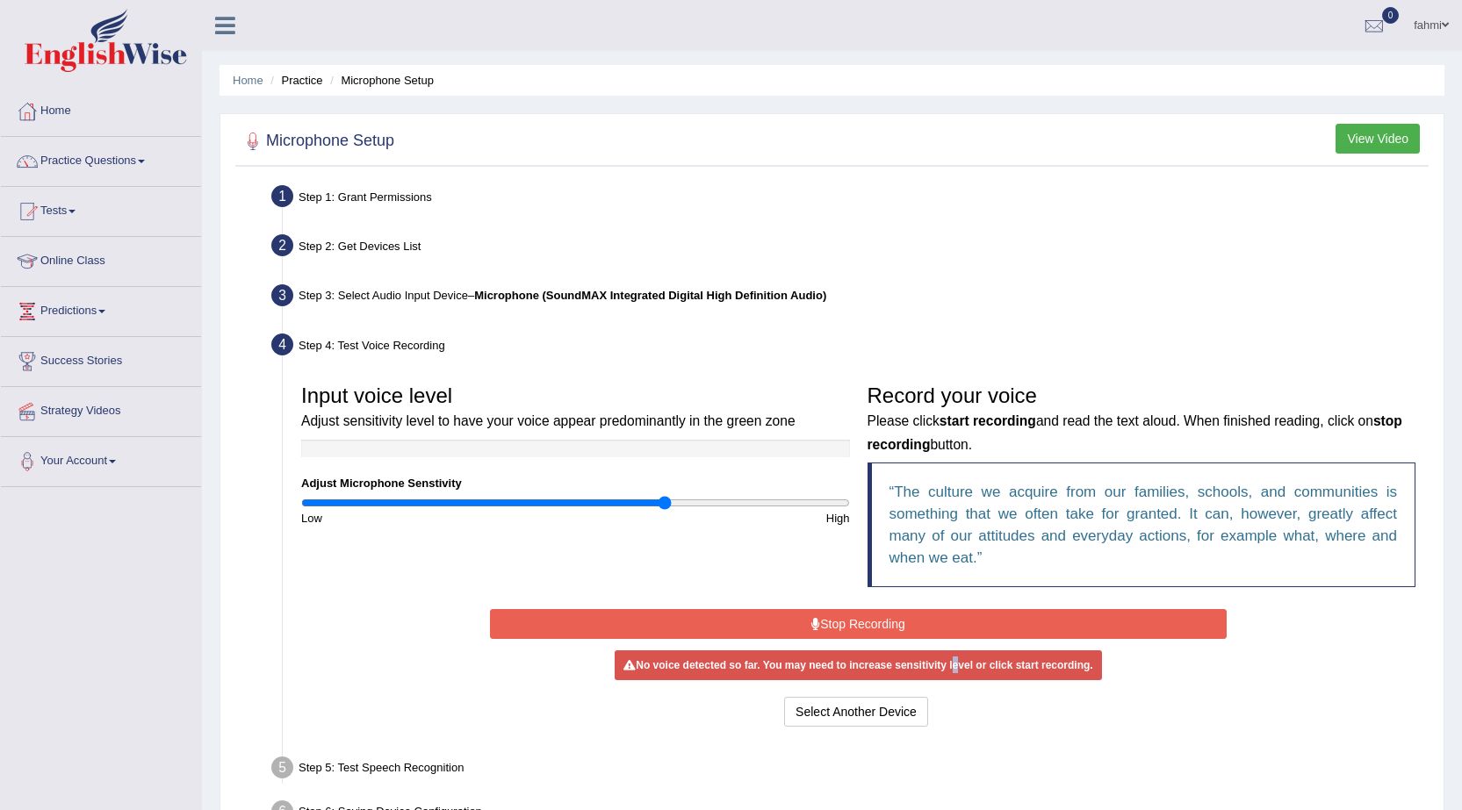
click at [859, 622] on button "Stop Recording" at bounding box center [858, 624] width 737 height 30
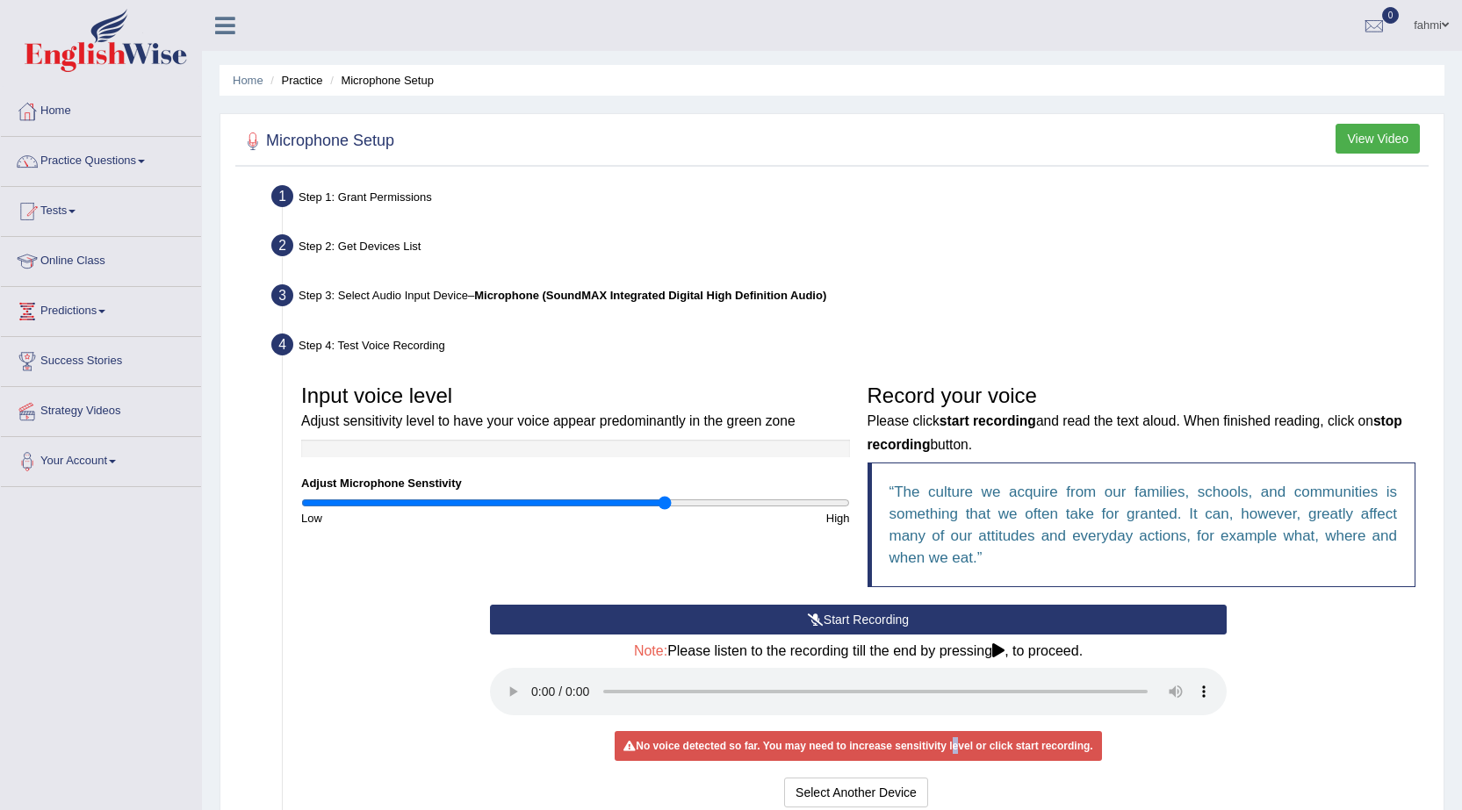
click at [894, 618] on button "Start Recording" at bounding box center [858, 620] width 737 height 30
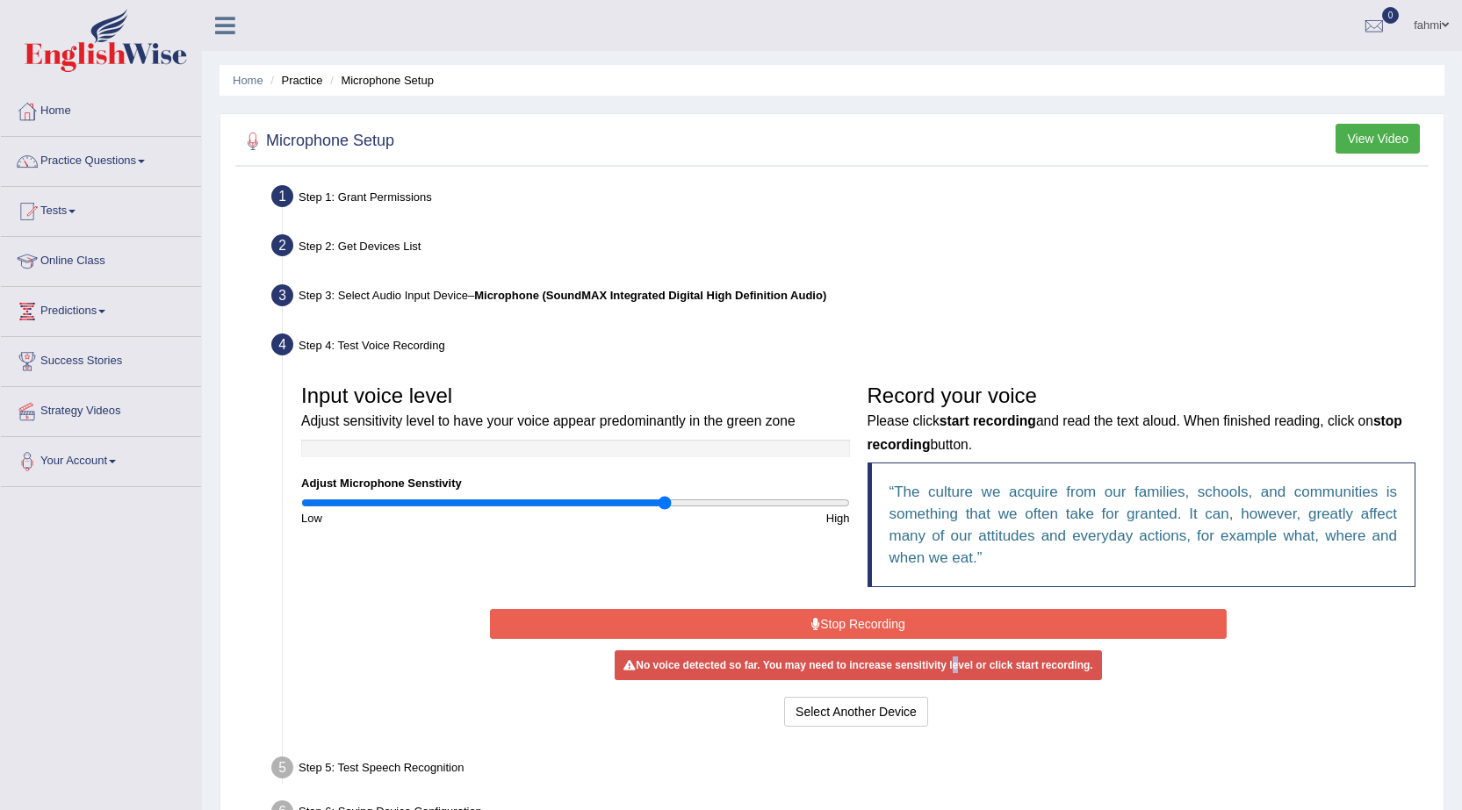
click at [882, 624] on button "Stop Recording" at bounding box center [858, 624] width 737 height 30
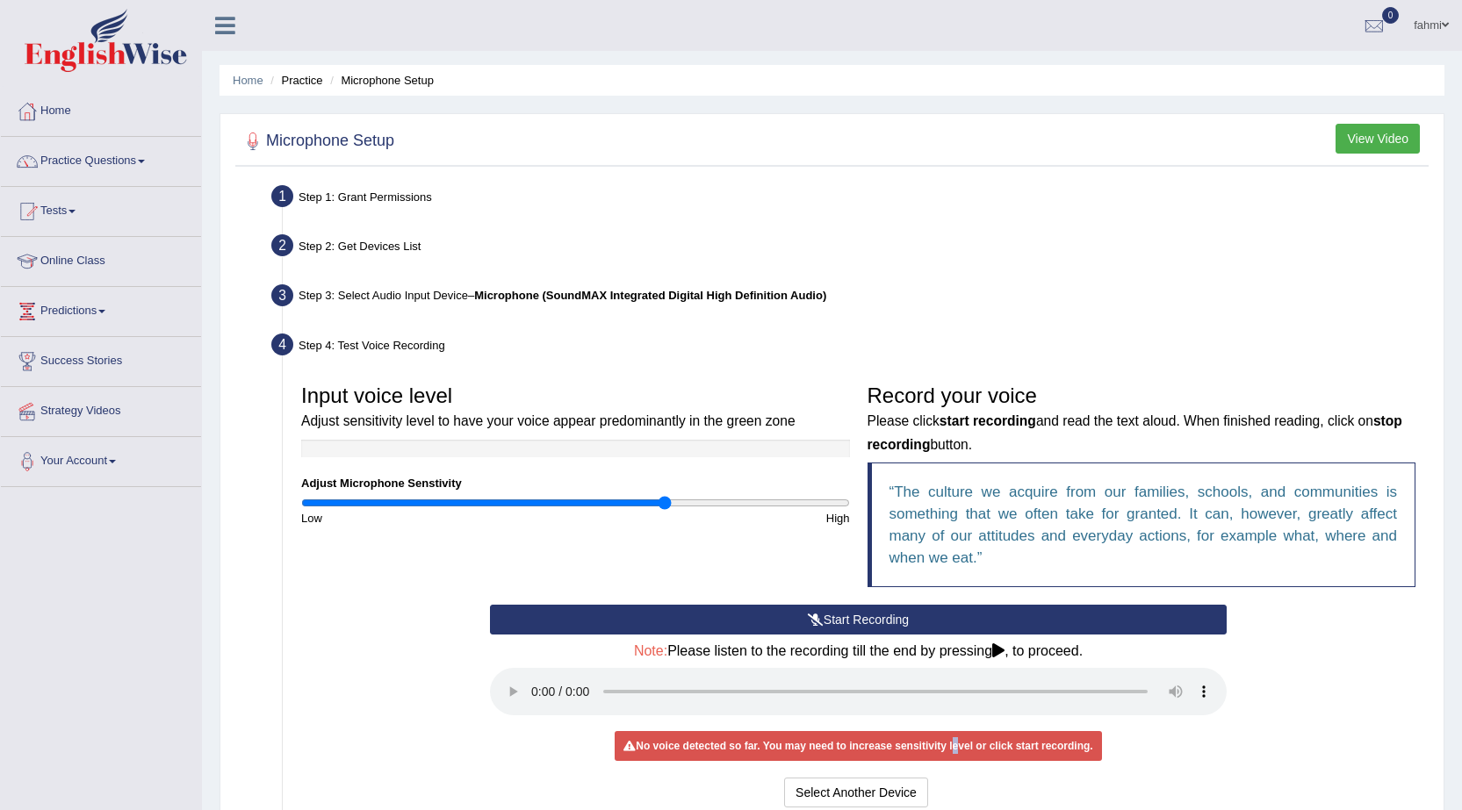
click at [1035, 622] on button "Start Recording" at bounding box center [858, 620] width 737 height 30
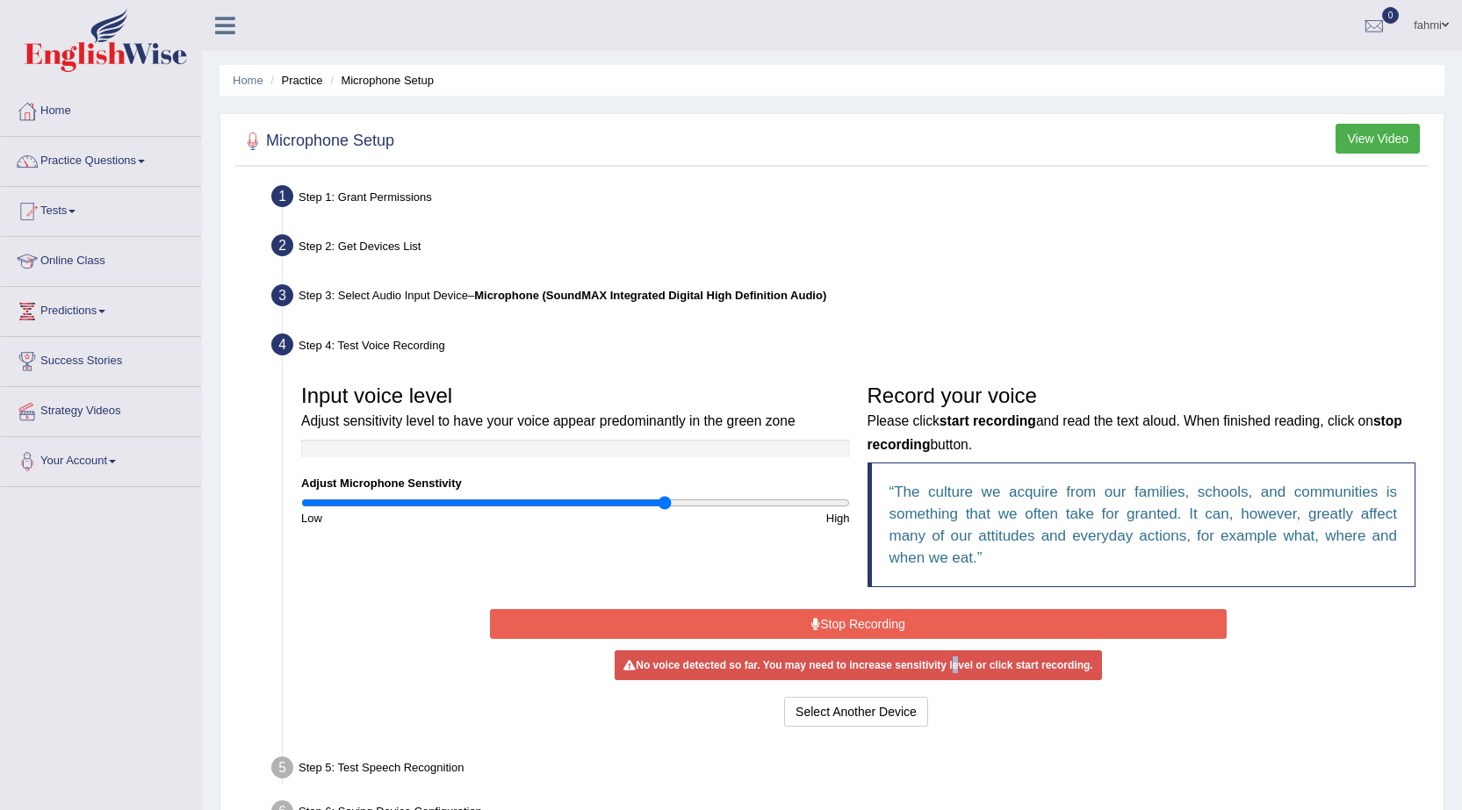
click at [1035, 622] on button "Stop Recording" at bounding box center [858, 624] width 737 height 30
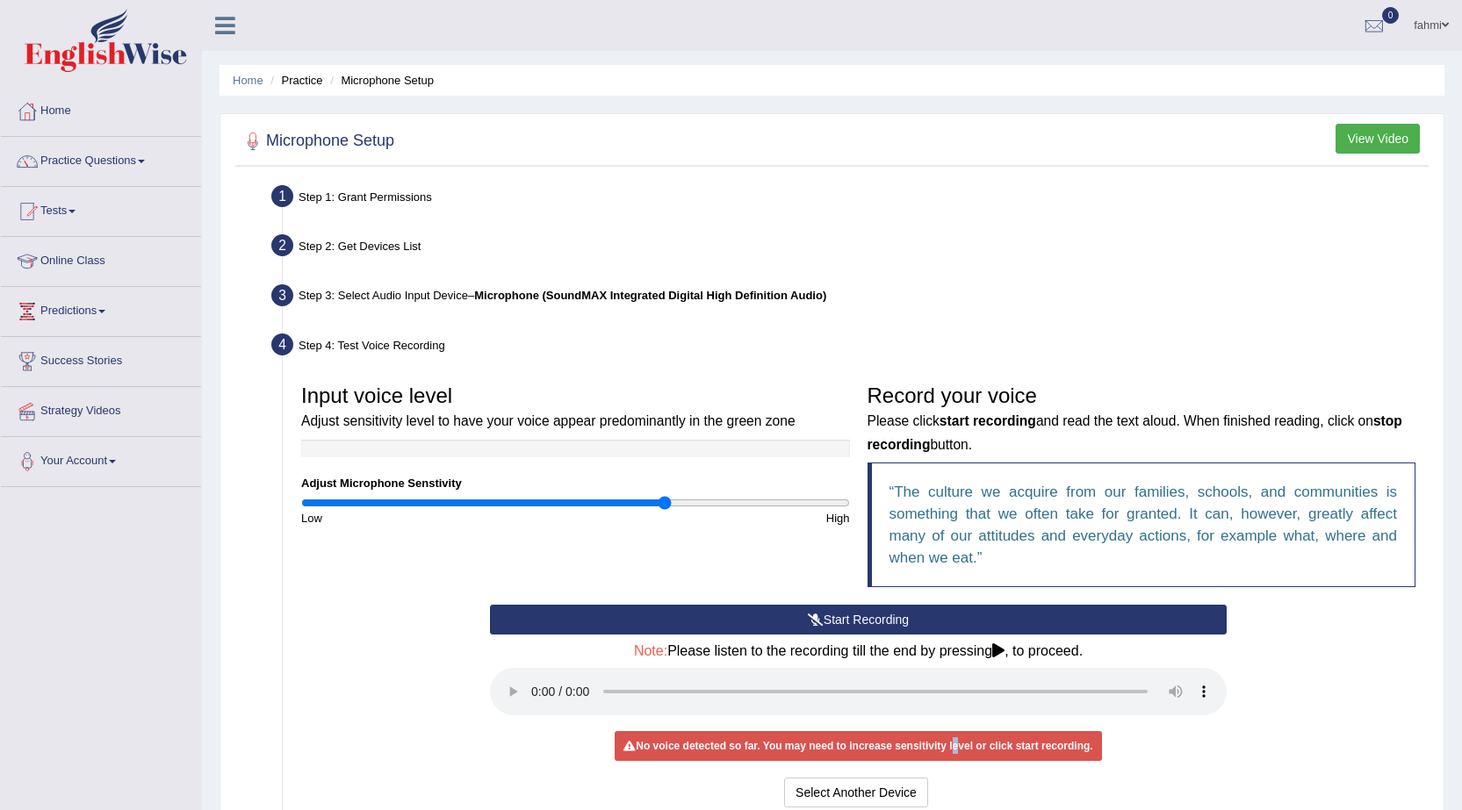
click at [823, 618] on button "Start Recording" at bounding box center [858, 620] width 737 height 30
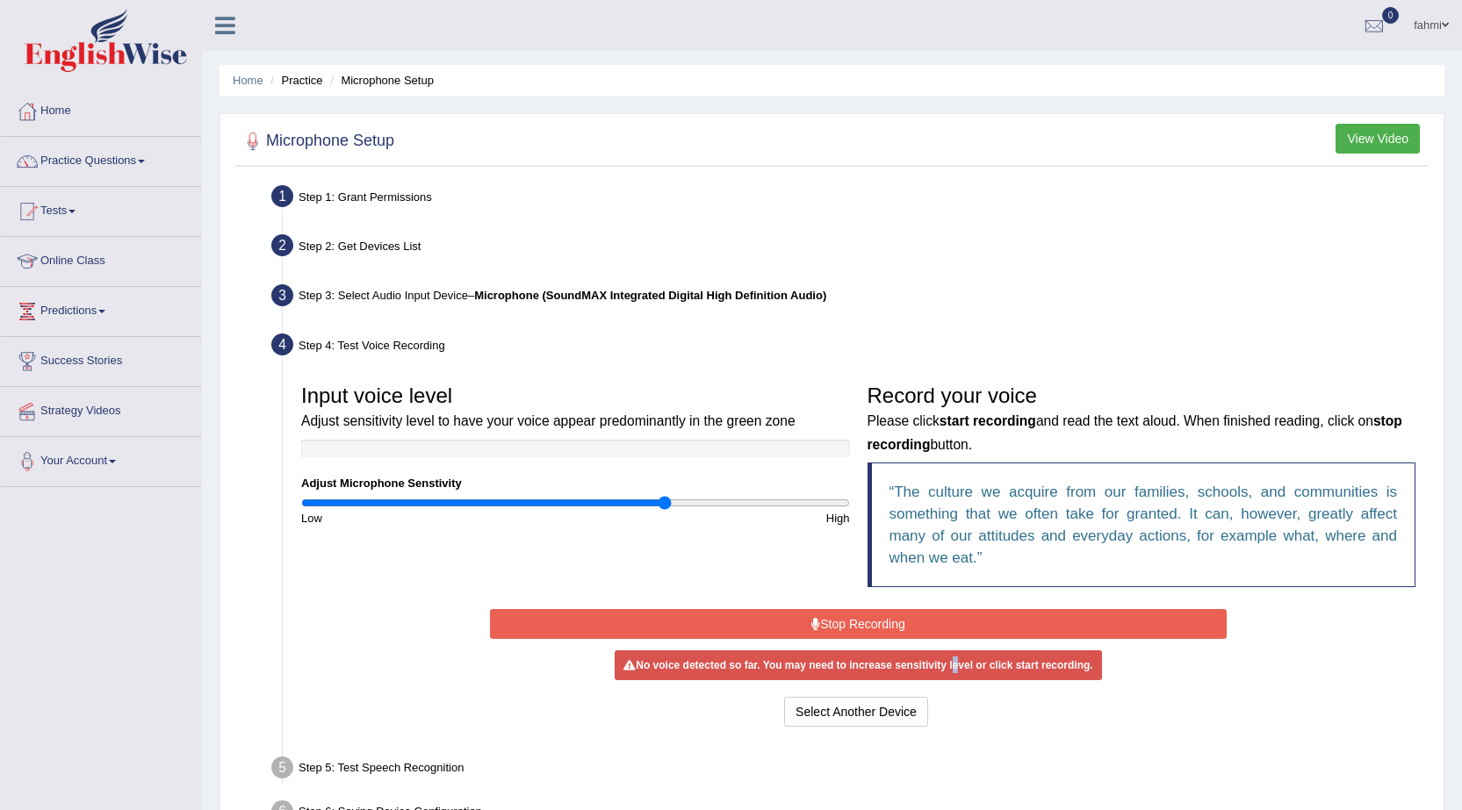
click at [820, 620] on button "Stop Recording" at bounding box center [858, 624] width 737 height 30
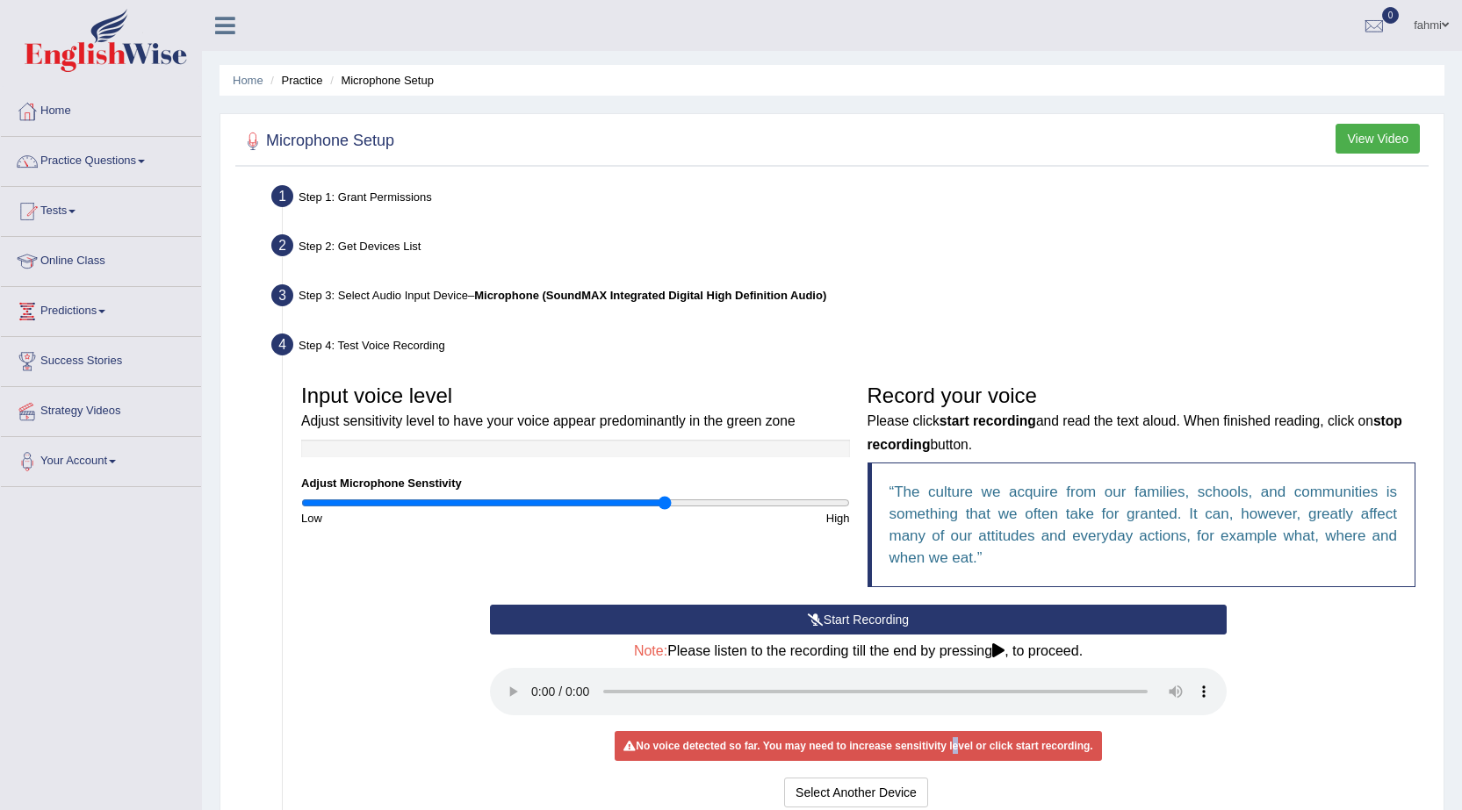
click at [818, 621] on icon at bounding box center [816, 620] width 16 height 12
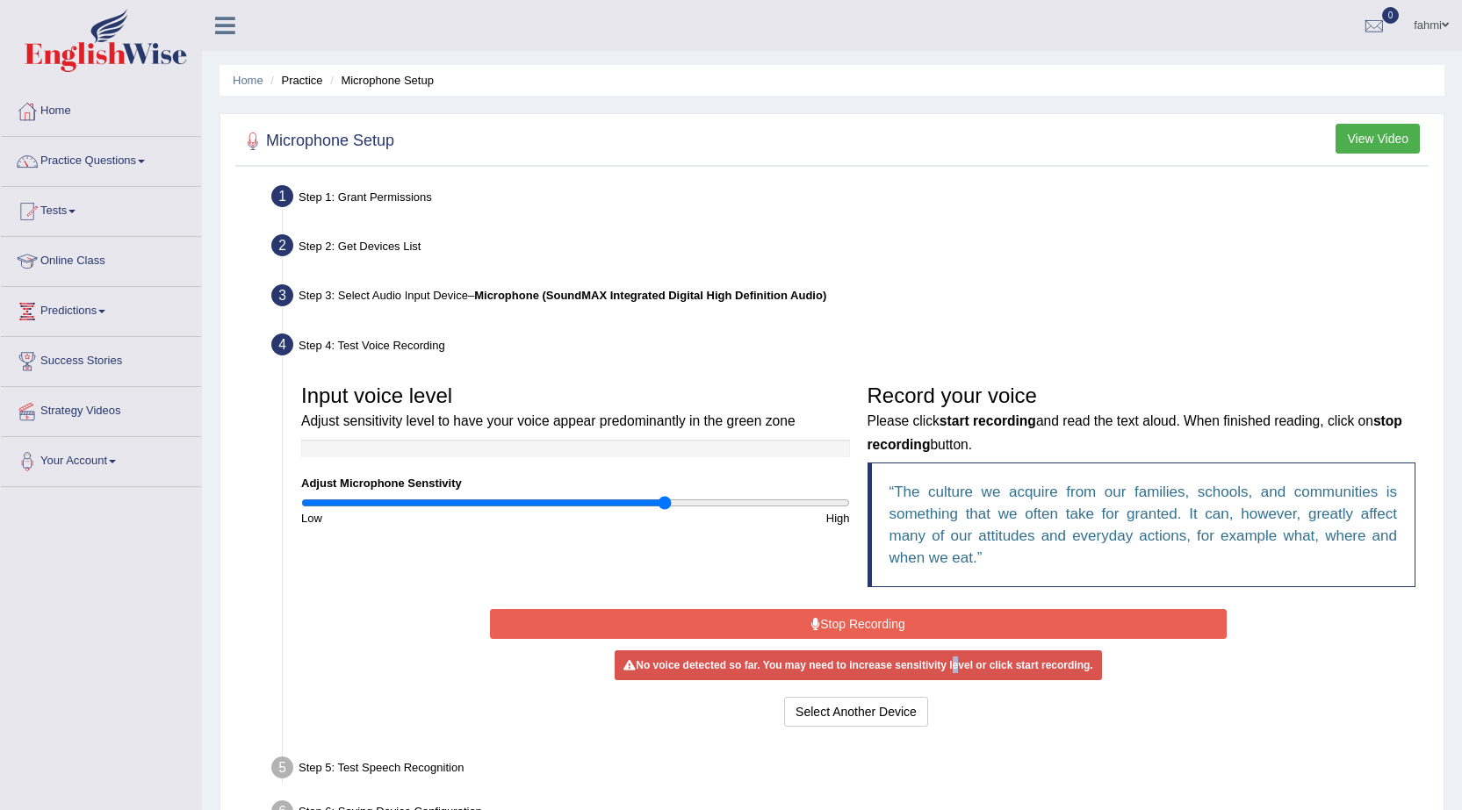
click at [816, 621] on icon at bounding box center [815, 624] width 9 height 12
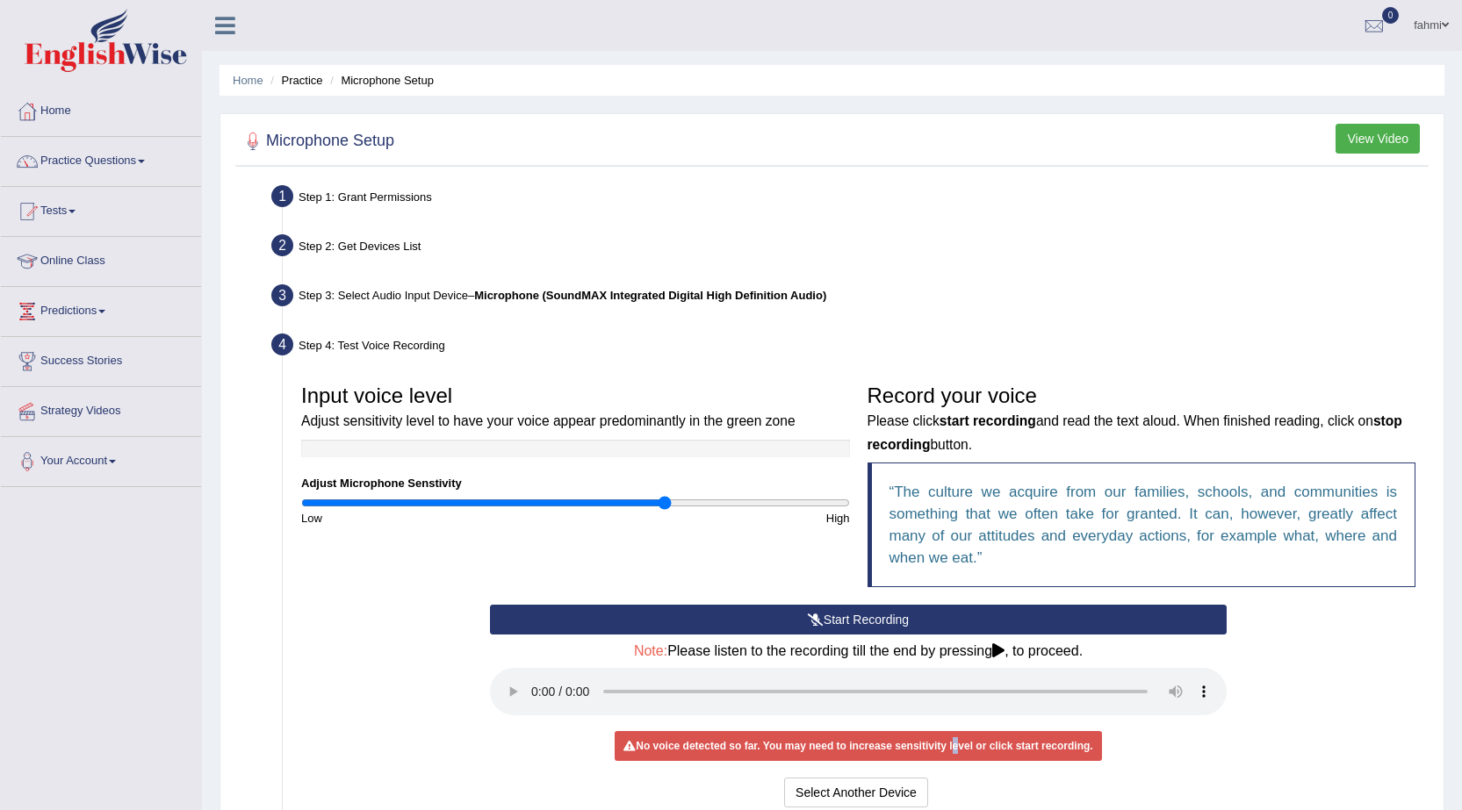
click at [1448, 23] on span at bounding box center [1444, 24] width 7 height 11
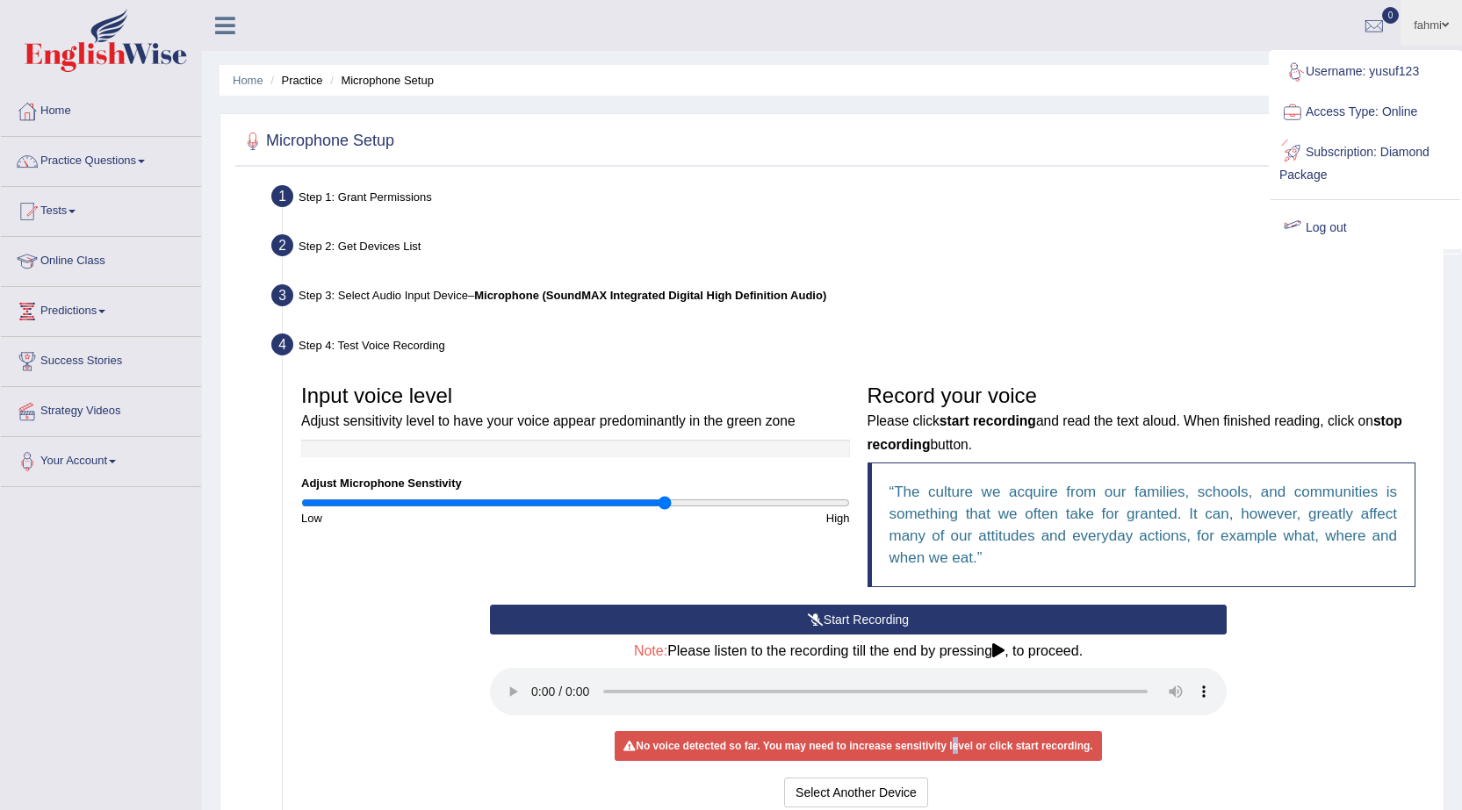
click at [1333, 231] on link "Log out" at bounding box center [1365, 228] width 190 height 40
